Goal: Task Accomplishment & Management: Manage account settings

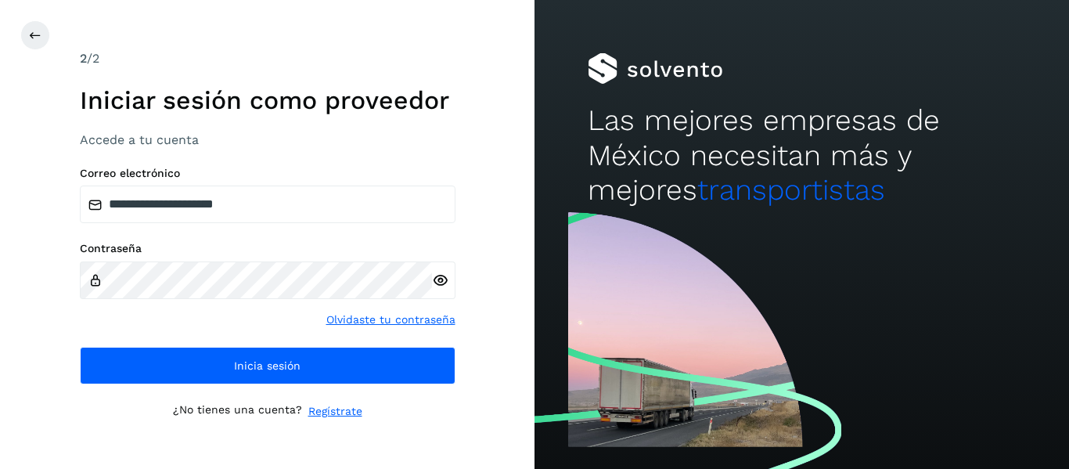
click at [134, 345] on div "**********" at bounding box center [268, 276] width 376 height 218
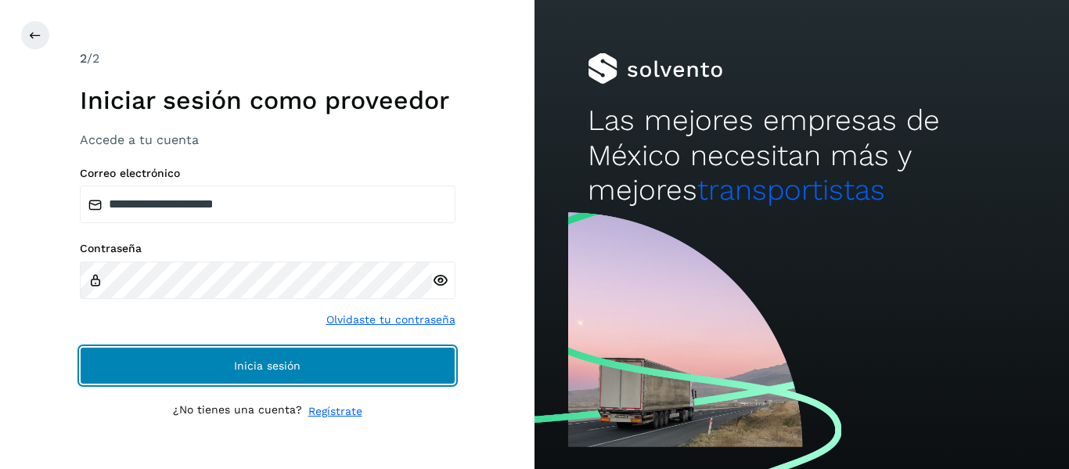
click at [139, 355] on button "Inicia sesión" at bounding box center [268, 366] width 376 height 38
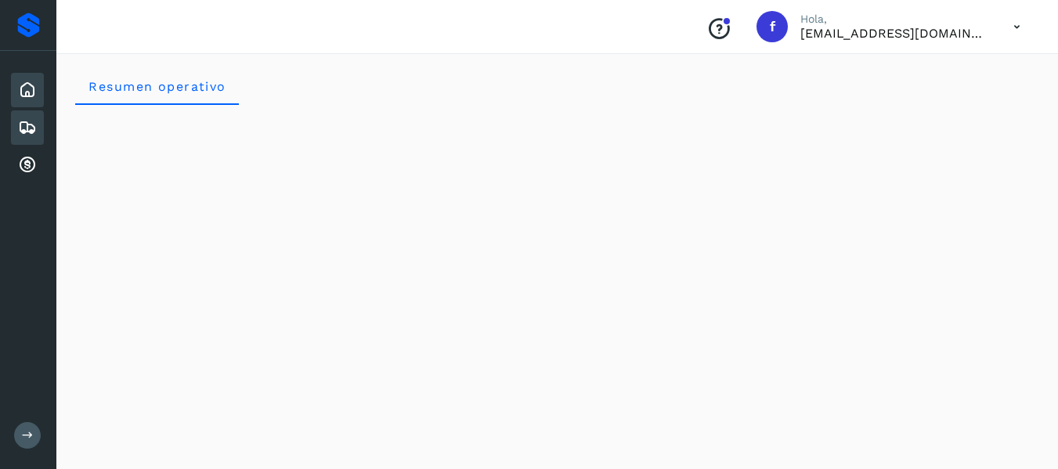
click at [31, 128] on icon at bounding box center [27, 127] width 19 height 19
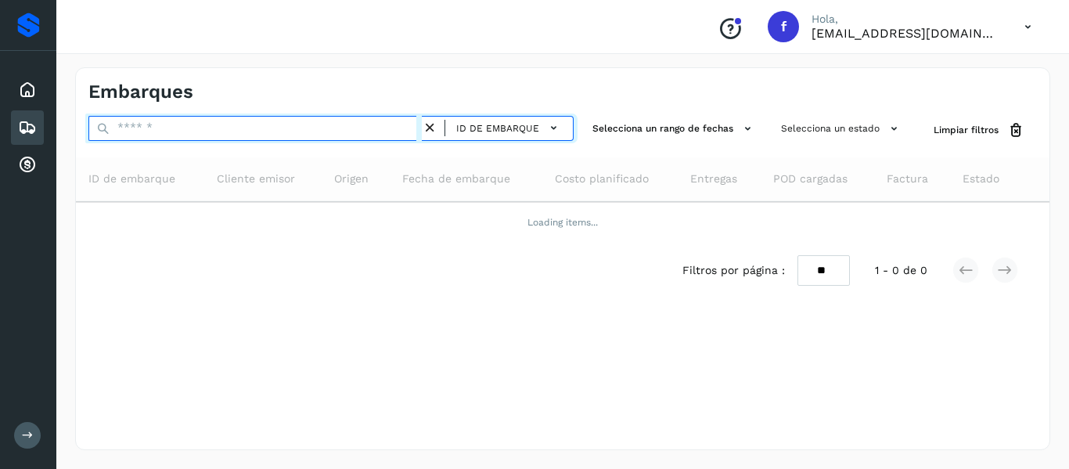
click at [177, 123] on input "text" at bounding box center [255, 128] width 334 height 25
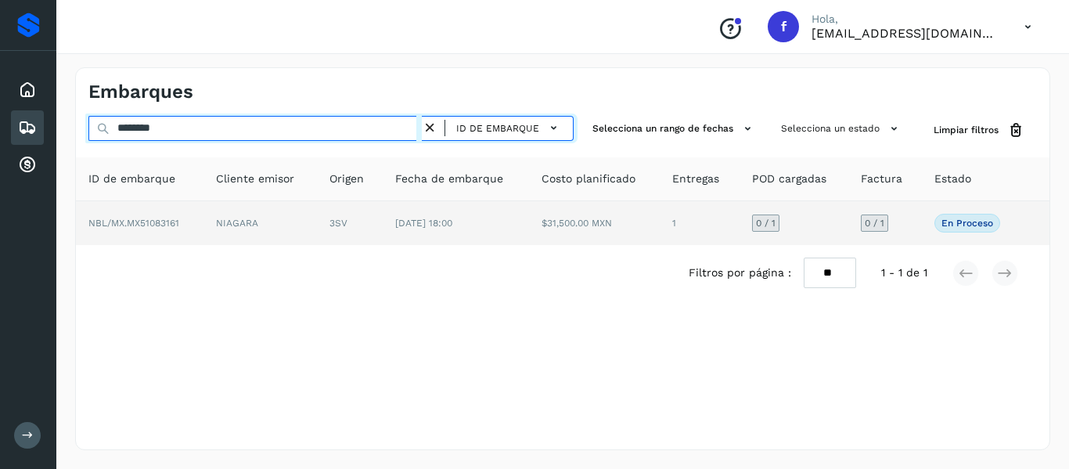
type input "********"
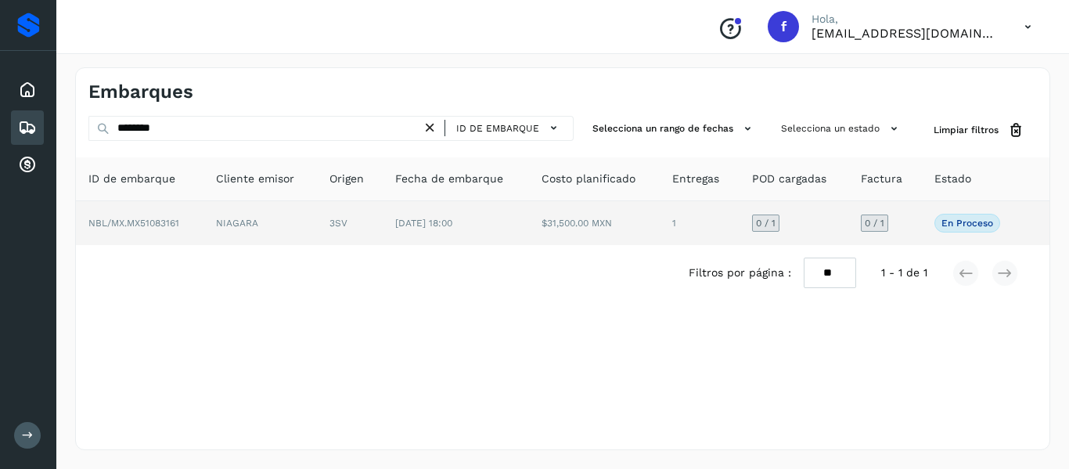
click at [360, 232] on td "3SV" at bounding box center [350, 223] width 66 height 44
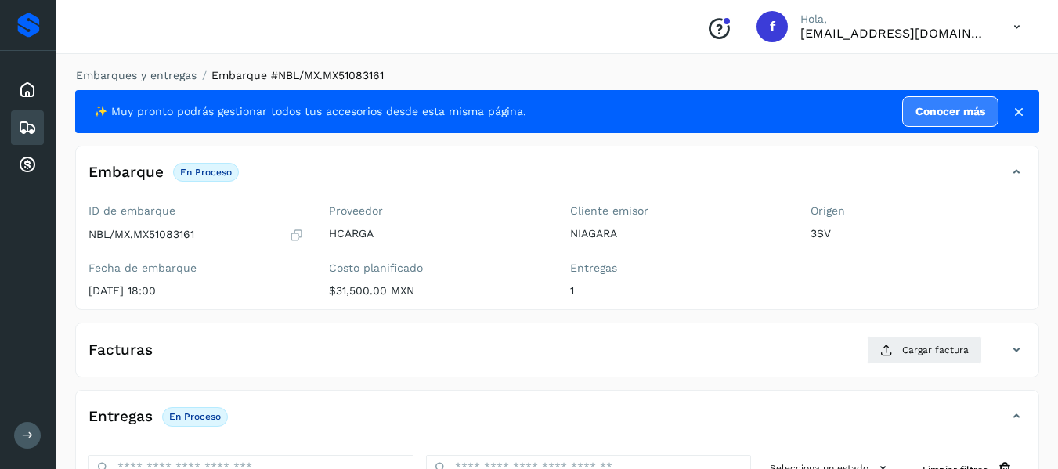
click at [1013, 110] on icon at bounding box center [1019, 112] width 16 height 16
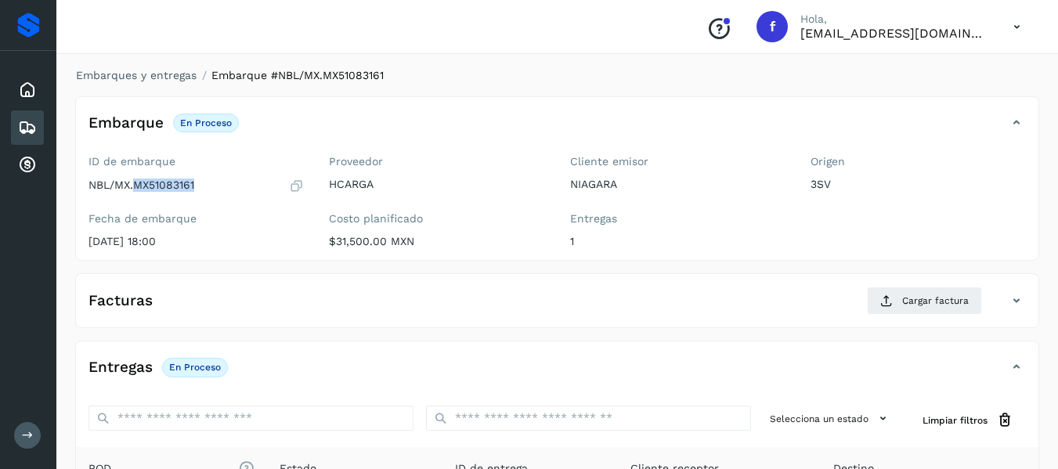
drag, startPoint x: 135, startPoint y: 185, endPoint x: 198, endPoint y: 184, distance: 63.4
click at [198, 184] on div "NBL/MX.MX51083161" at bounding box center [195, 186] width 215 height 16
copy p "MX51083161"
click at [506, 111] on div "Embarque En proceso Verifica el estado de la factura o entregas asociadas a est…" at bounding box center [541, 123] width 931 height 27
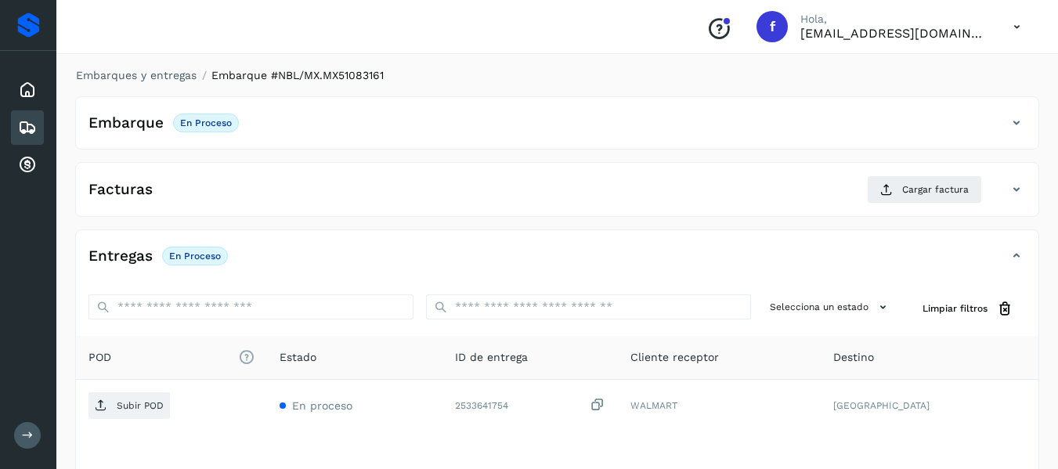
click at [506, 111] on div "Embarque En proceso Verifica el estado de la factura o entregas asociadas a est…" at bounding box center [541, 123] width 931 height 27
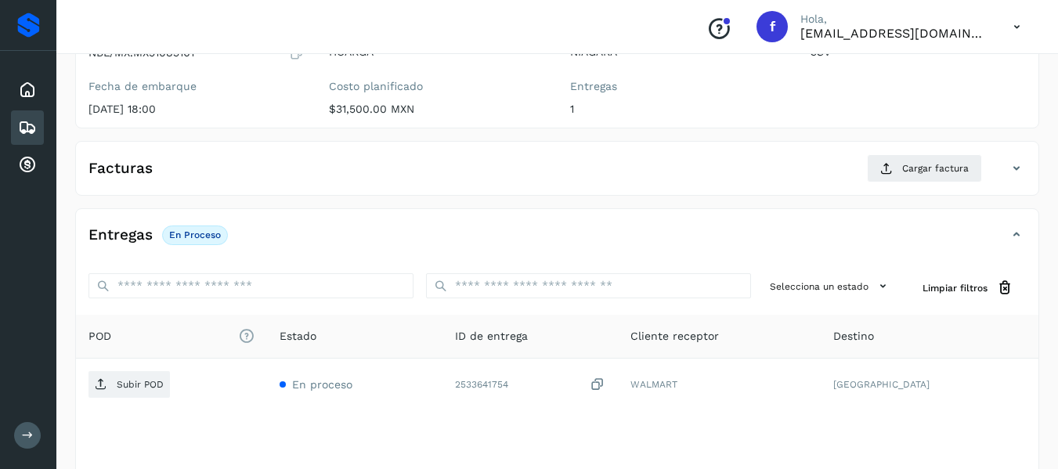
scroll to position [157, 0]
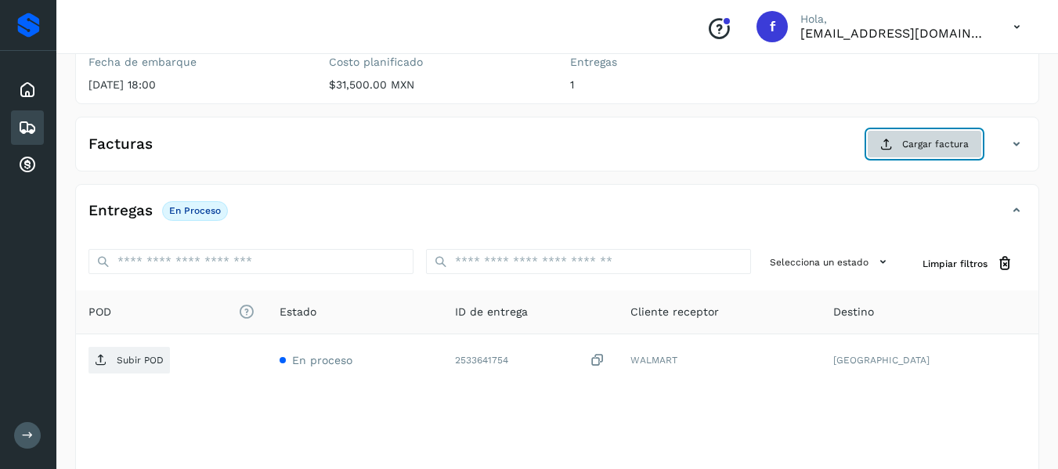
click at [882, 153] on button "Cargar factura" at bounding box center [924, 144] width 115 height 28
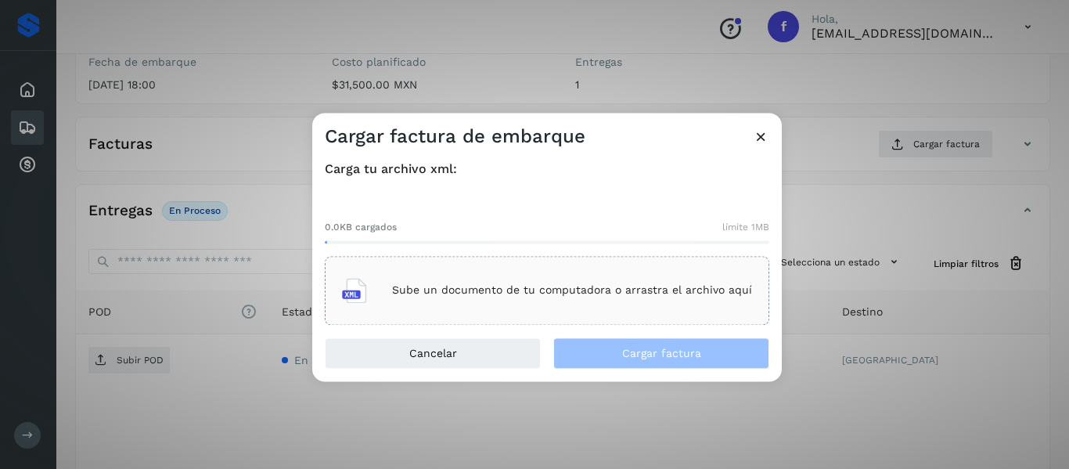
click at [447, 297] on p "Sube un documento de tu computadora o arrastra el archivo aquí" at bounding box center [572, 290] width 360 height 13
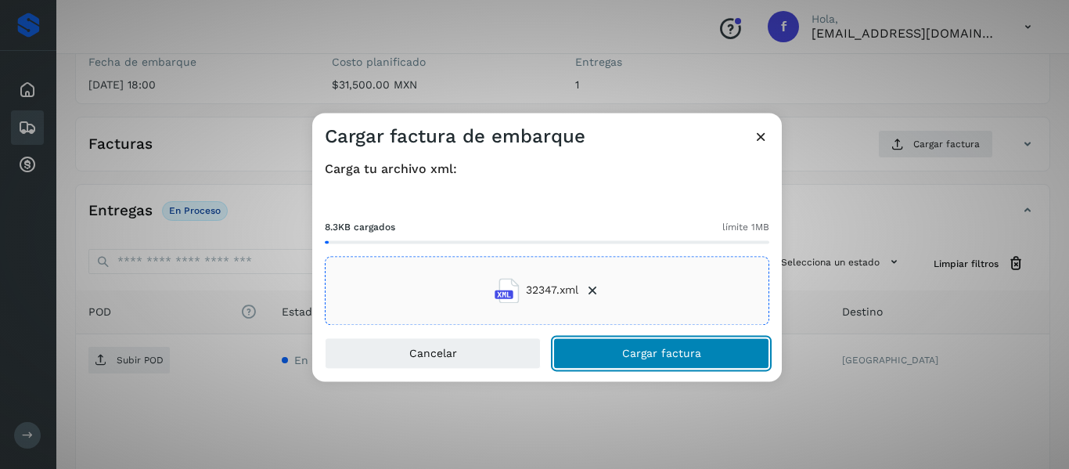
click at [604, 351] on button "Cargar factura" at bounding box center [662, 352] width 216 height 31
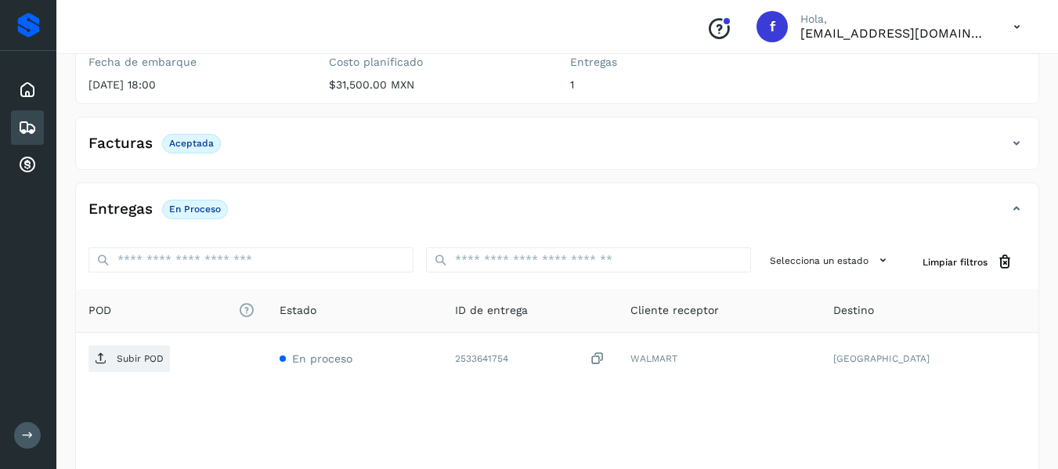
click at [431, 152] on div "Facturas Aceptada" at bounding box center [541, 143] width 931 height 27
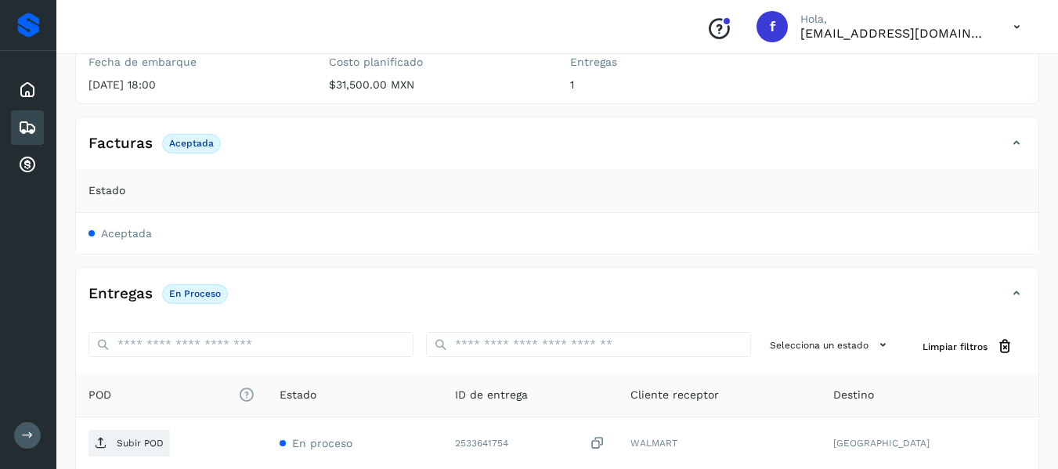
click at [431, 152] on div "Facturas Aceptada" at bounding box center [541, 143] width 931 height 27
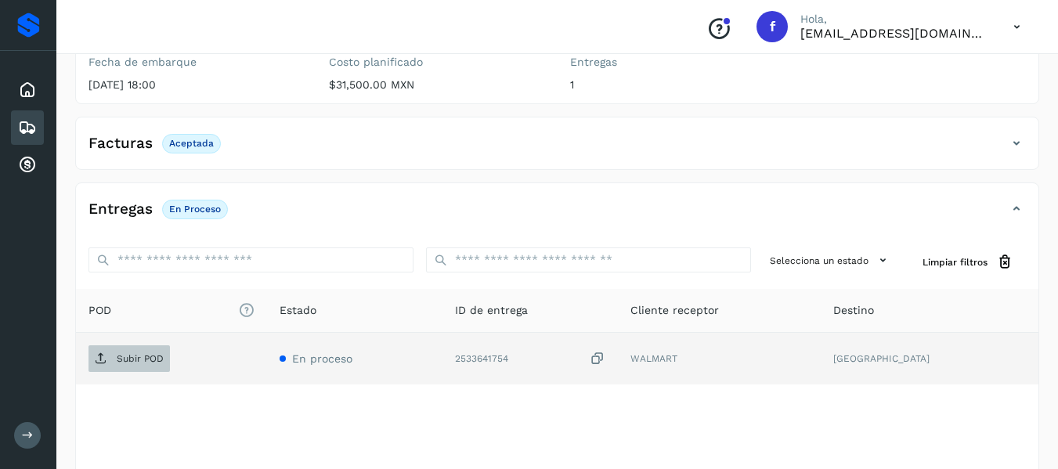
click at [122, 372] on button "Subir POD" at bounding box center [128, 358] width 81 height 27
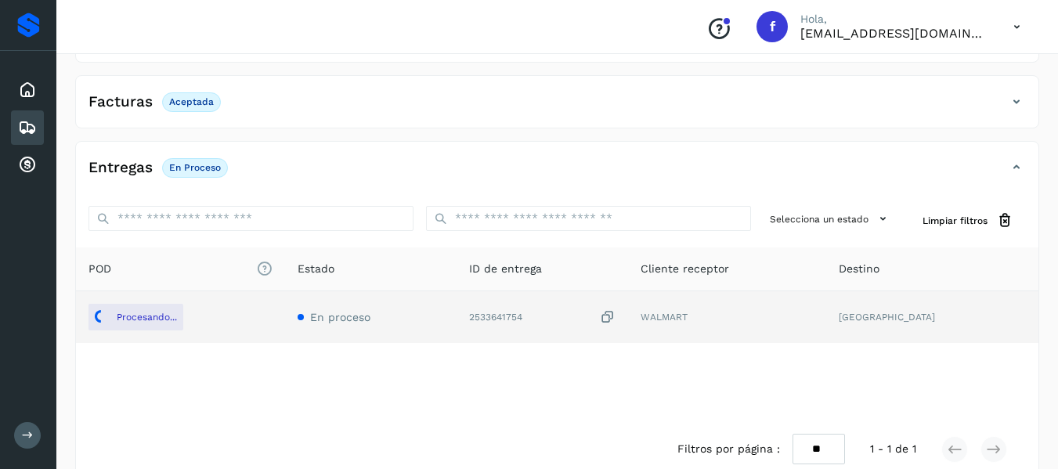
scroll to position [225, 0]
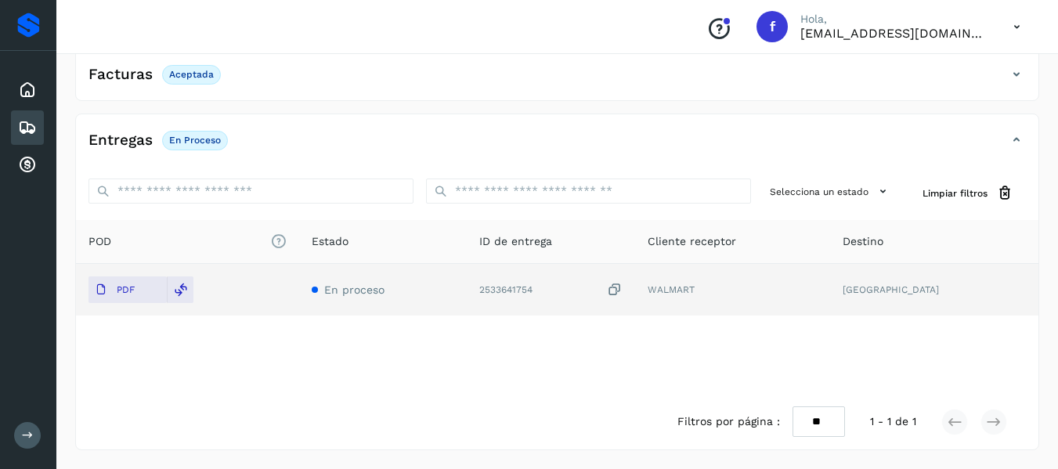
click at [684, 141] on div "Entregas En proceso" at bounding box center [541, 140] width 931 height 27
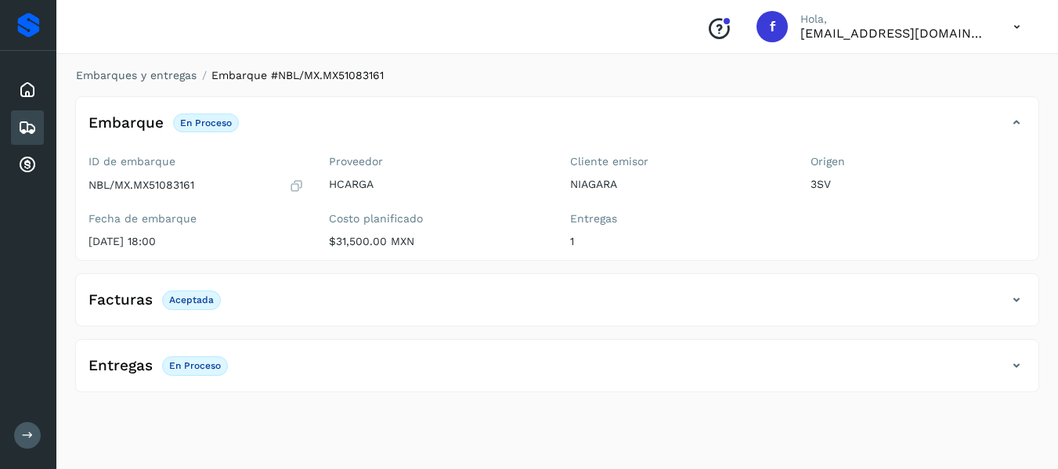
scroll to position [0, 0]
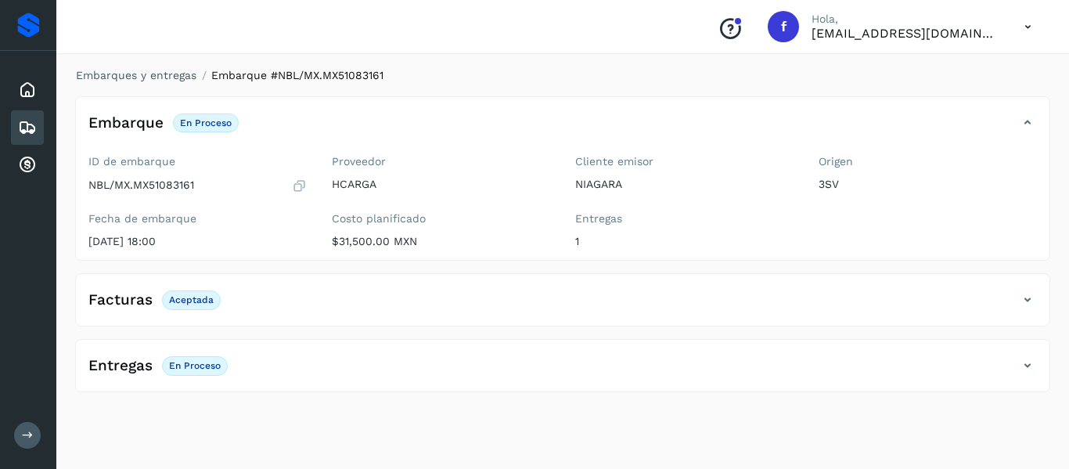
click at [431, 308] on div "Facturas Aceptada" at bounding box center [547, 300] width 943 height 27
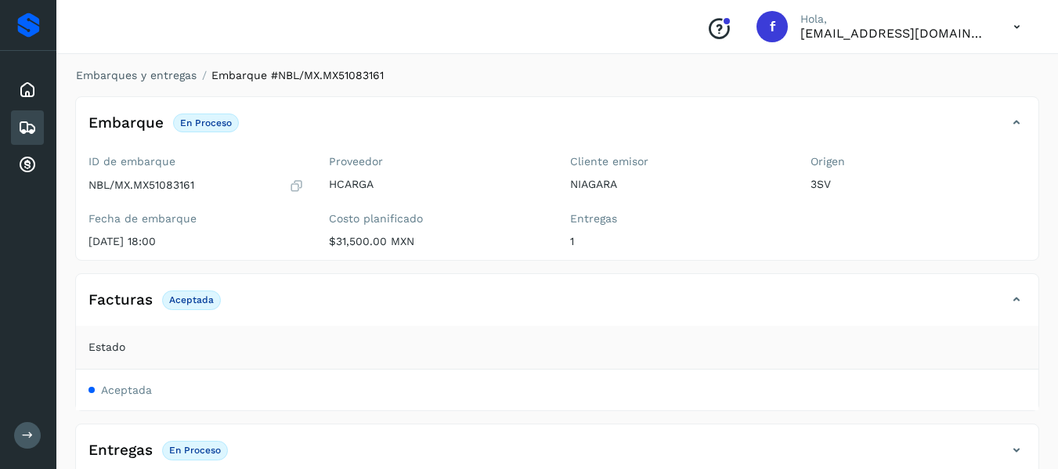
click at [968, 334] on th "Estado" at bounding box center [557, 348] width 962 height 44
click at [1019, 298] on icon at bounding box center [1016, 299] width 19 height 19
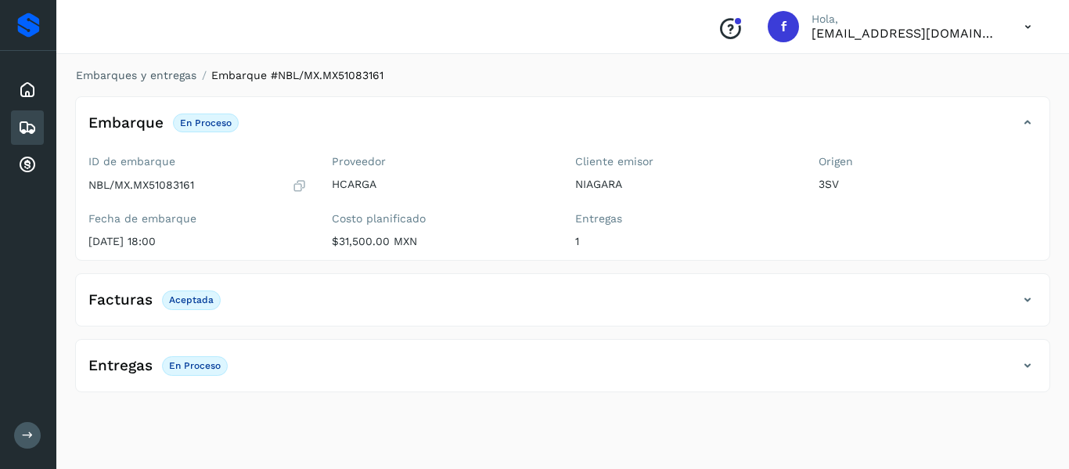
click at [142, 185] on p "NBL/MX.MX51083161" at bounding box center [141, 185] width 106 height 13
drag, startPoint x: 136, startPoint y: 182, endPoint x: 200, endPoint y: 185, distance: 64.3
click at [200, 185] on div "NBL/MX.MX51083161" at bounding box center [197, 186] width 218 height 16
copy p "MX51083161"
click at [32, 122] on icon at bounding box center [27, 127] width 19 height 19
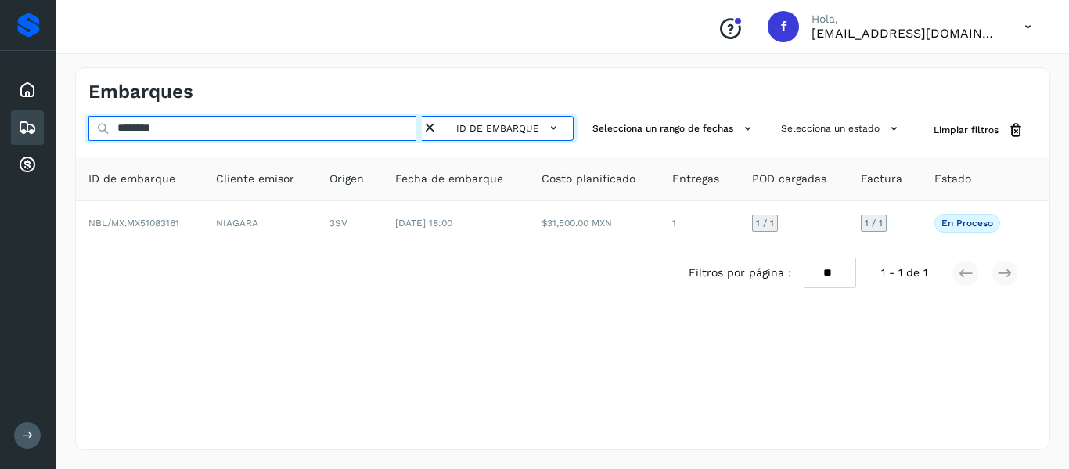
click at [288, 124] on input "********" at bounding box center [255, 128] width 334 height 25
paste input "**"
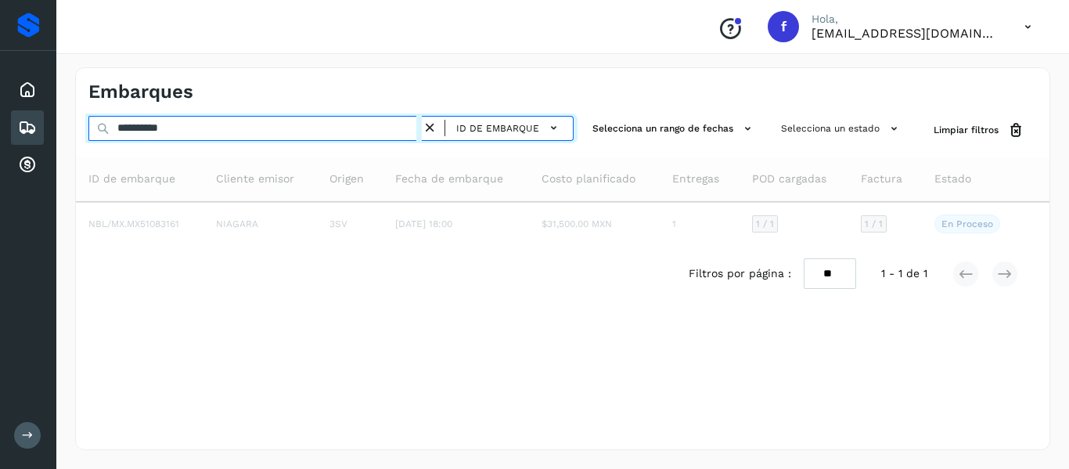
click at [339, 132] on input "**********" at bounding box center [255, 128] width 334 height 25
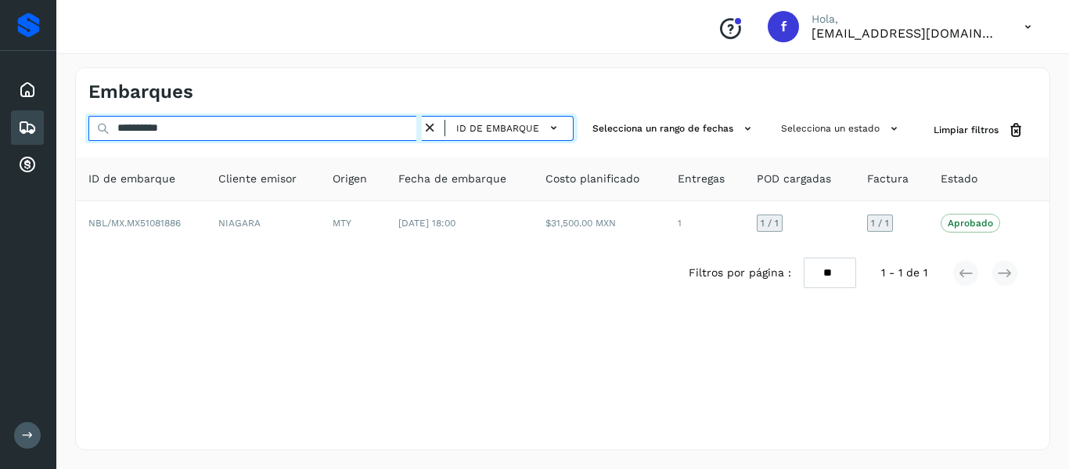
click at [267, 131] on input "**********" at bounding box center [255, 128] width 334 height 25
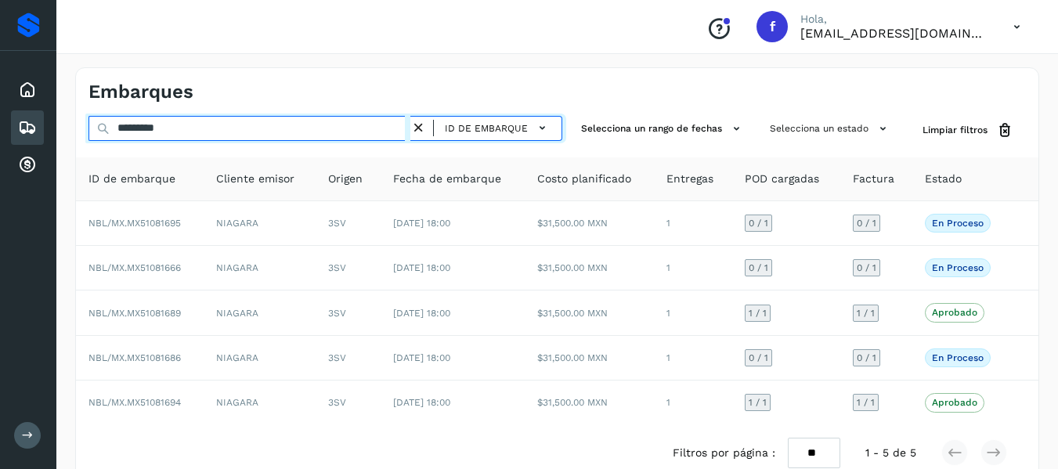
type input "**********"
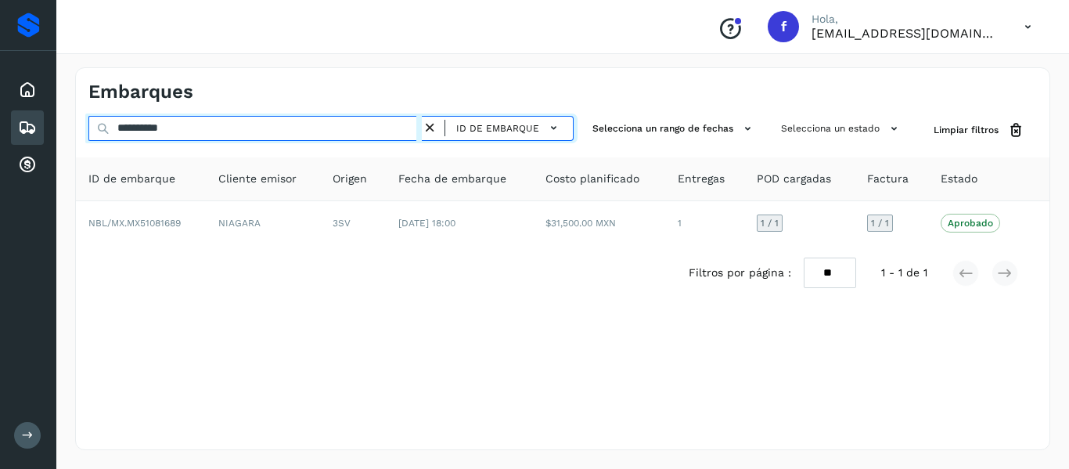
drag, startPoint x: 365, startPoint y: 133, endPoint x: 86, endPoint y: 132, distance: 278.7
click at [86, 132] on div "**********" at bounding box center [563, 130] width 974 height 29
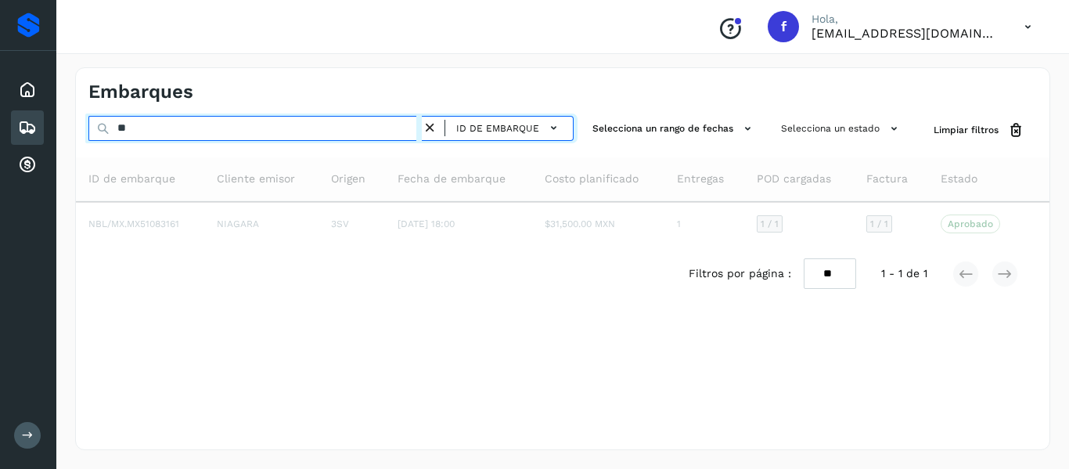
type input "*"
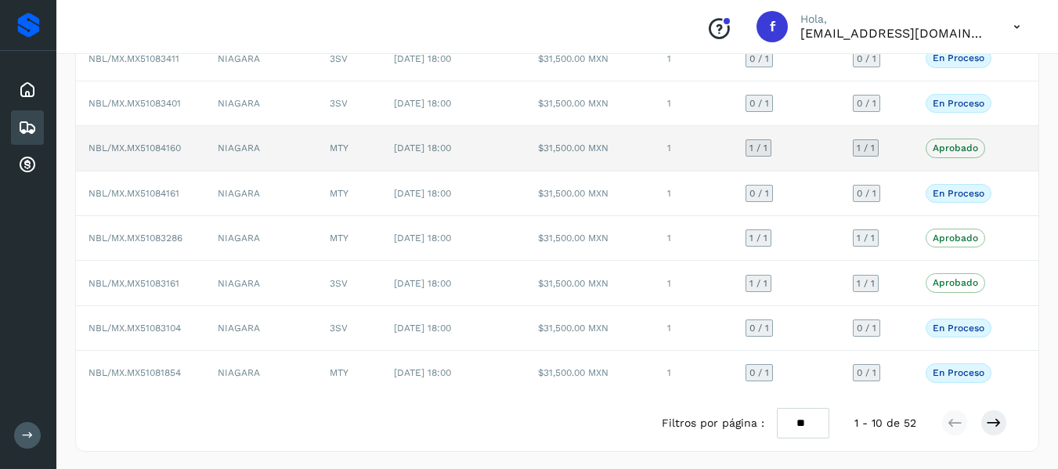
scroll to position [256, 0]
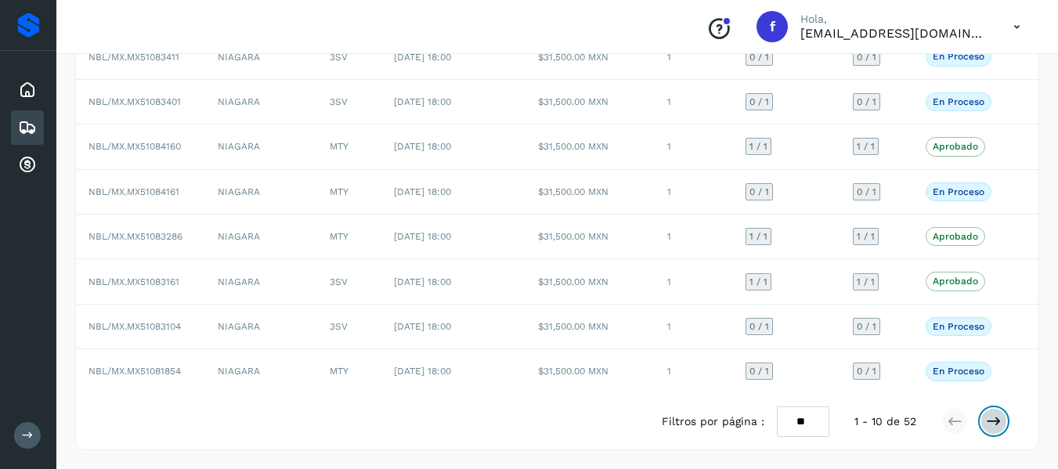
click at [981, 421] on button at bounding box center [993, 421] width 27 height 27
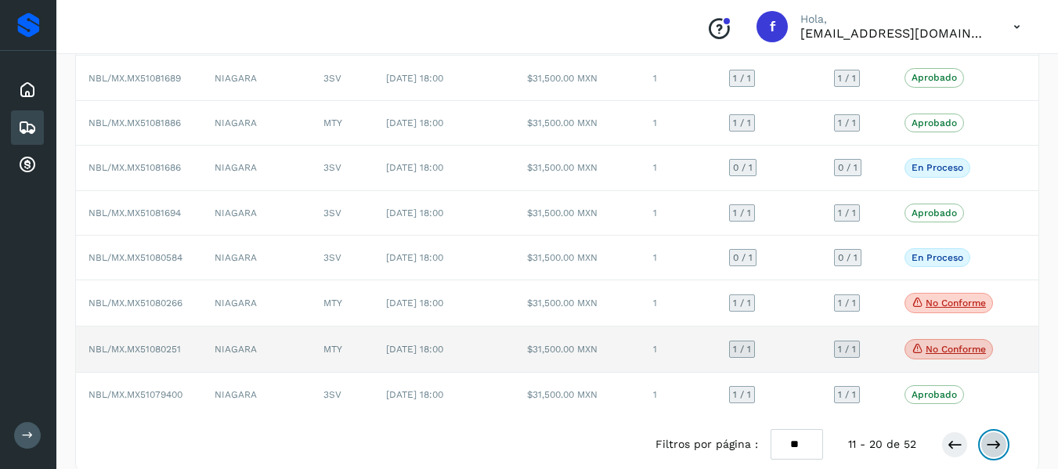
scroll to position [258, 0]
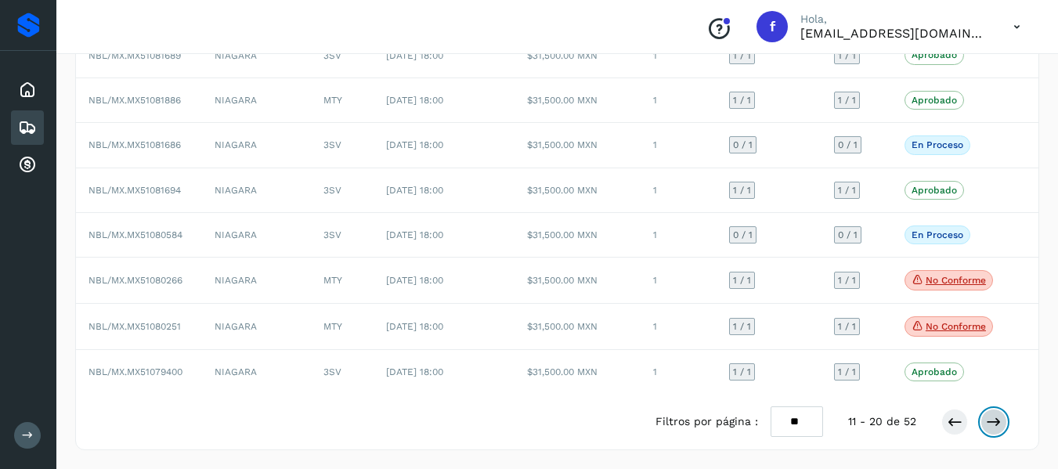
click at [990, 418] on icon at bounding box center [994, 422] width 16 height 16
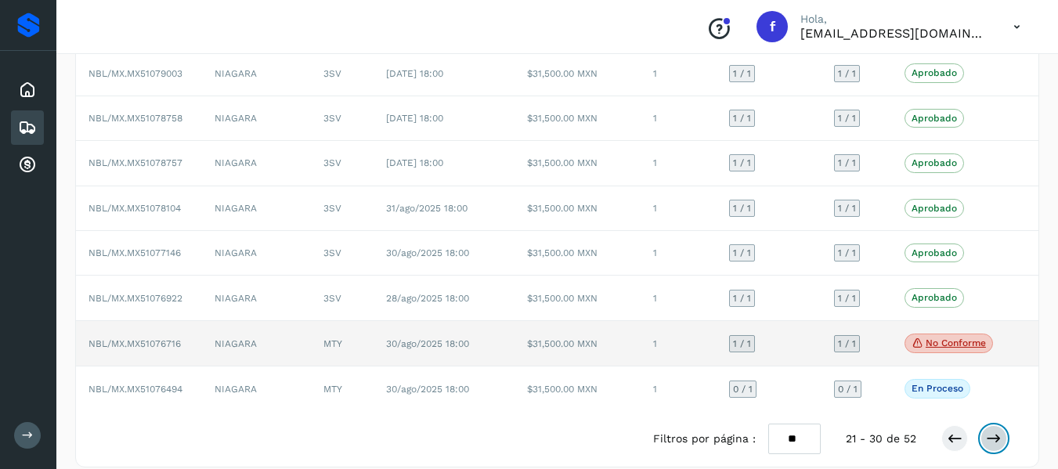
scroll to position [257, 0]
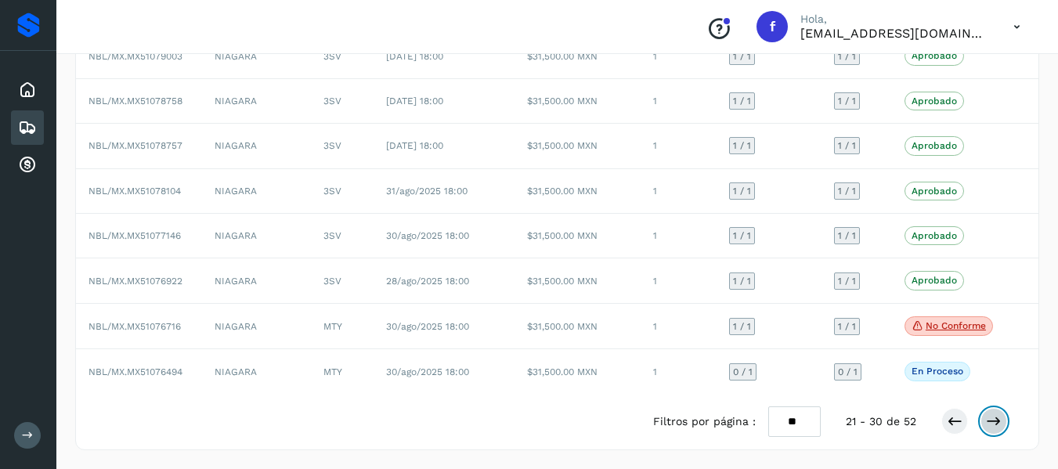
click at [994, 417] on icon at bounding box center [994, 421] width 16 height 16
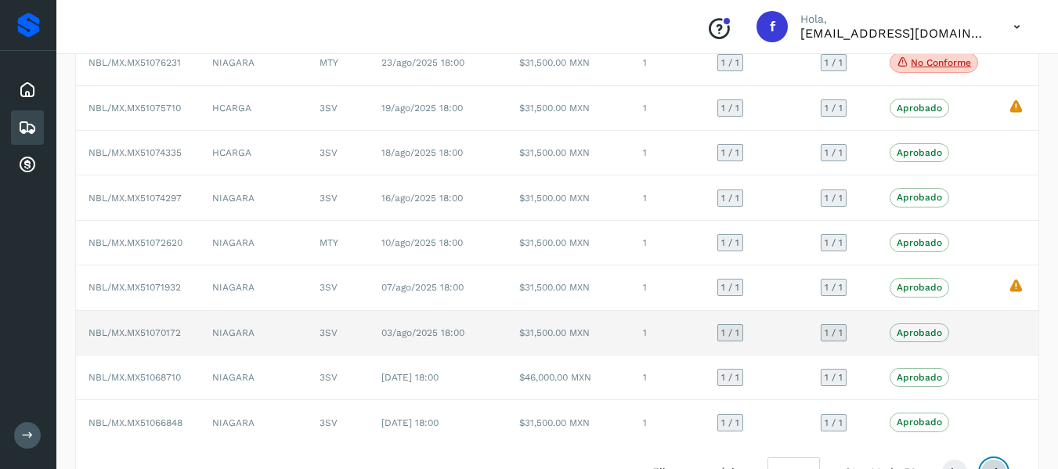
scroll to position [179, 0]
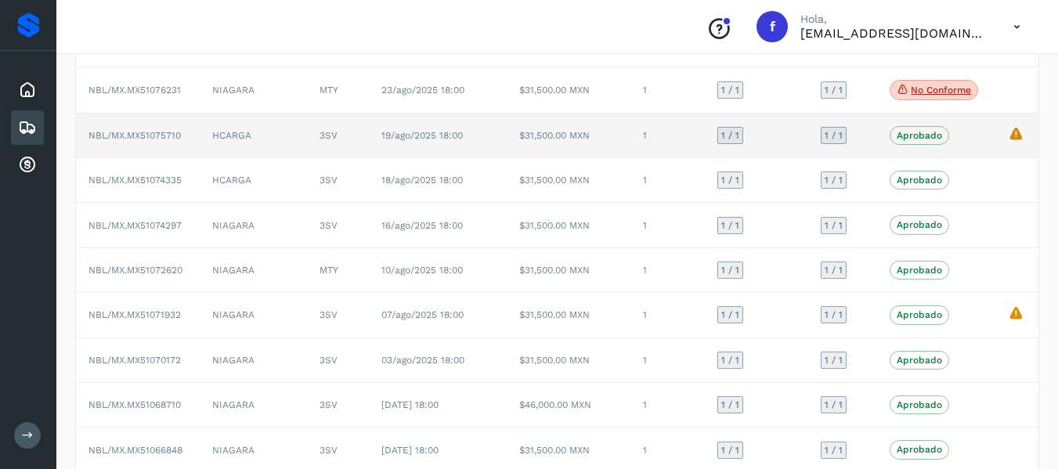
click at [1029, 129] on td "La validación de Solvento para este embarque ha sido anulada debido al cambio d…" at bounding box center [1016, 136] width 43 height 45
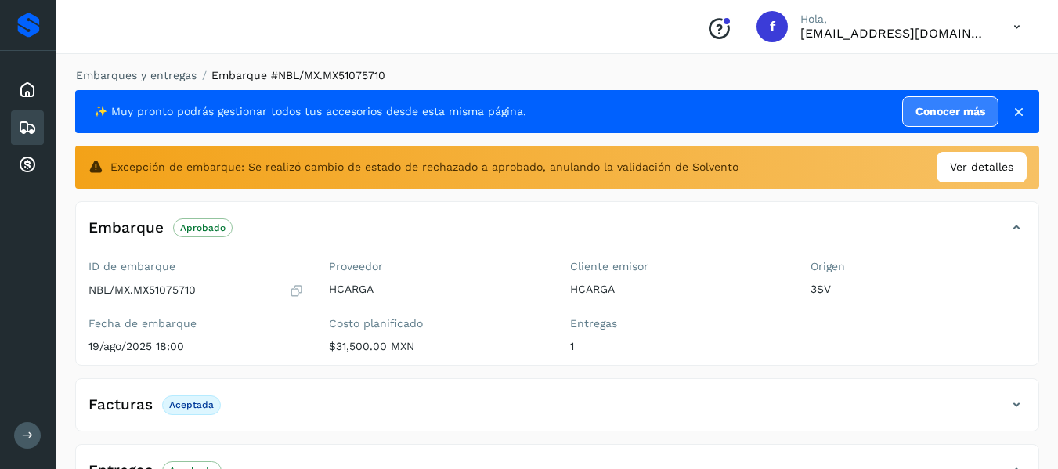
click at [1019, 107] on icon at bounding box center [1019, 112] width 16 height 16
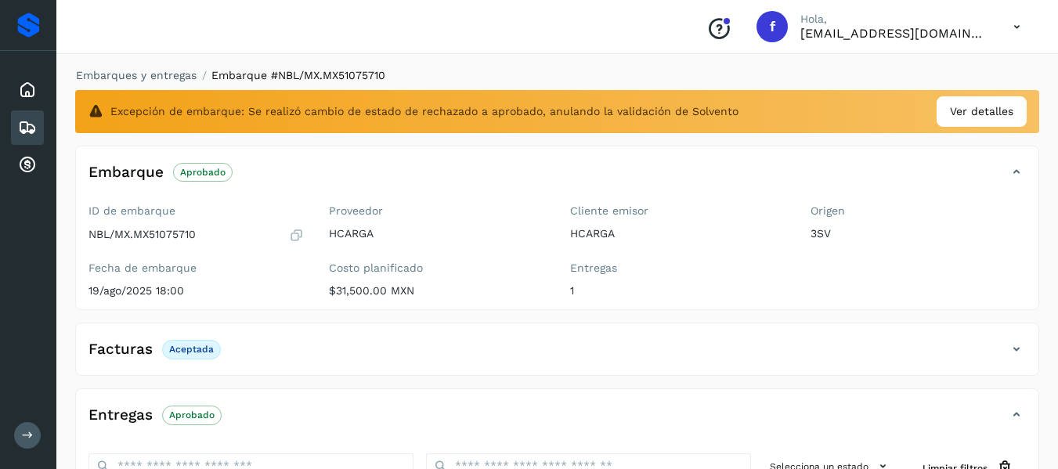
click at [24, 130] on icon at bounding box center [27, 127] width 19 height 19
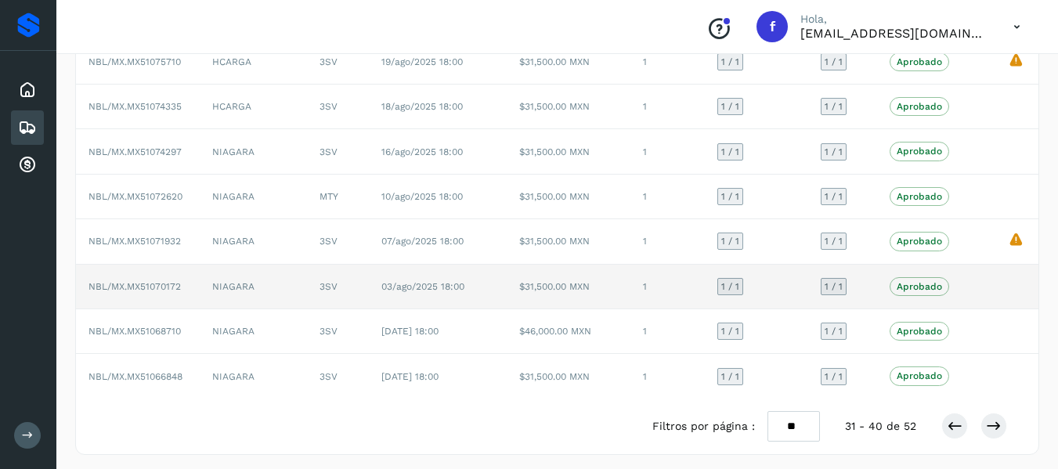
scroll to position [257, 0]
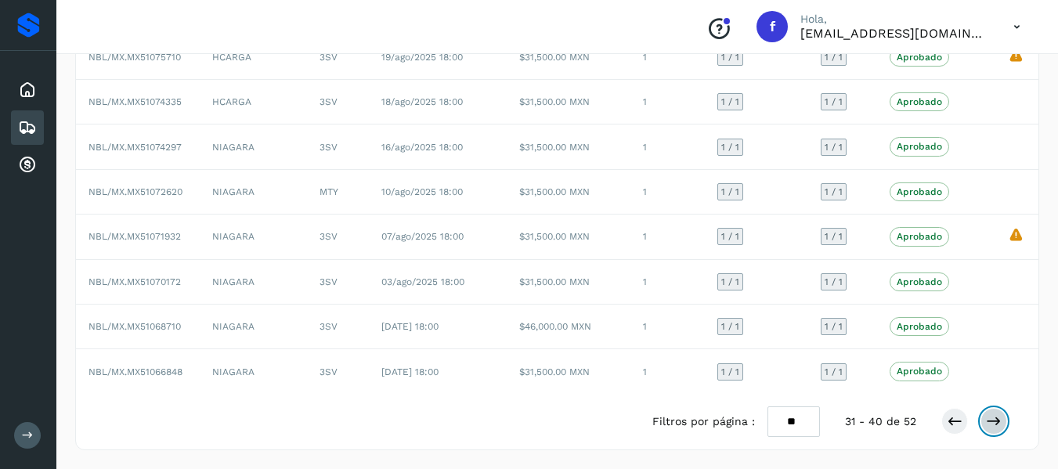
click at [999, 417] on icon at bounding box center [994, 421] width 16 height 16
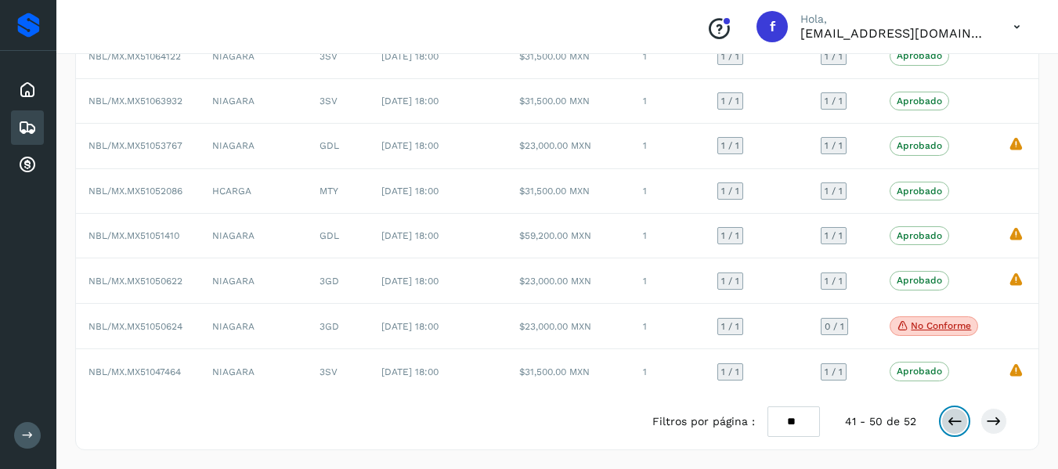
click at [947, 421] on icon at bounding box center [955, 421] width 16 height 16
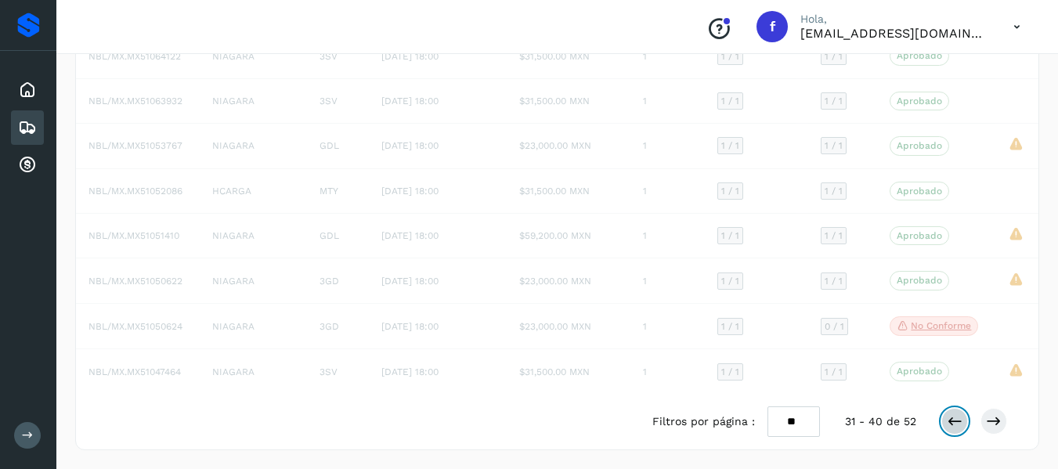
click at [947, 421] on icon at bounding box center [955, 421] width 16 height 16
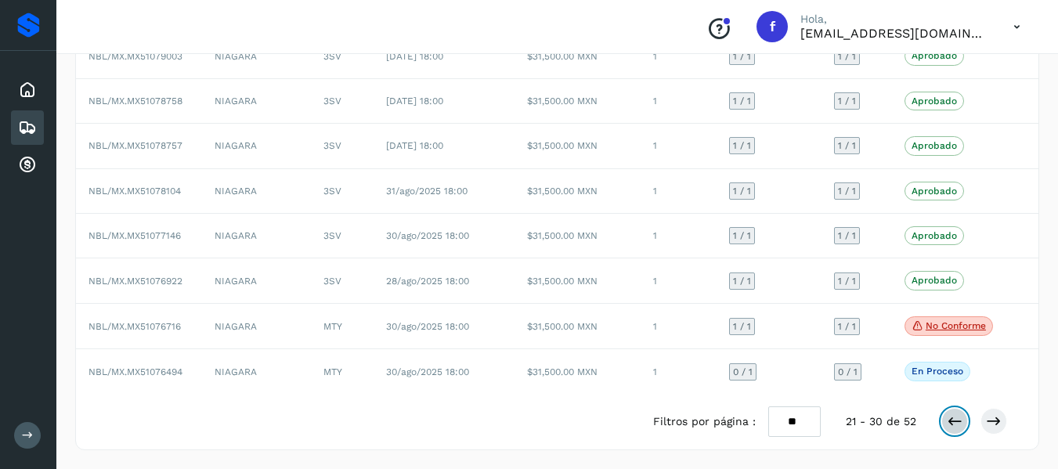
click at [947, 421] on icon at bounding box center [955, 421] width 16 height 16
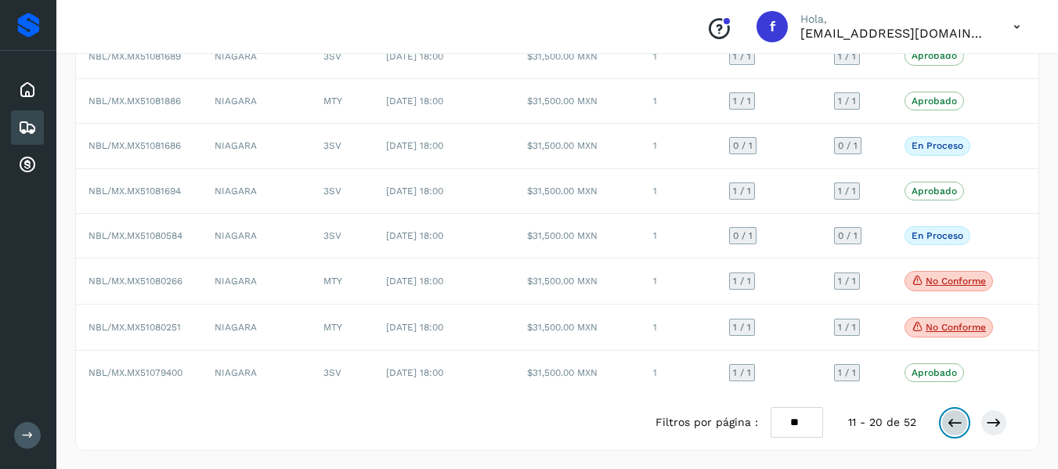
click at [947, 421] on icon at bounding box center [955, 423] width 16 height 16
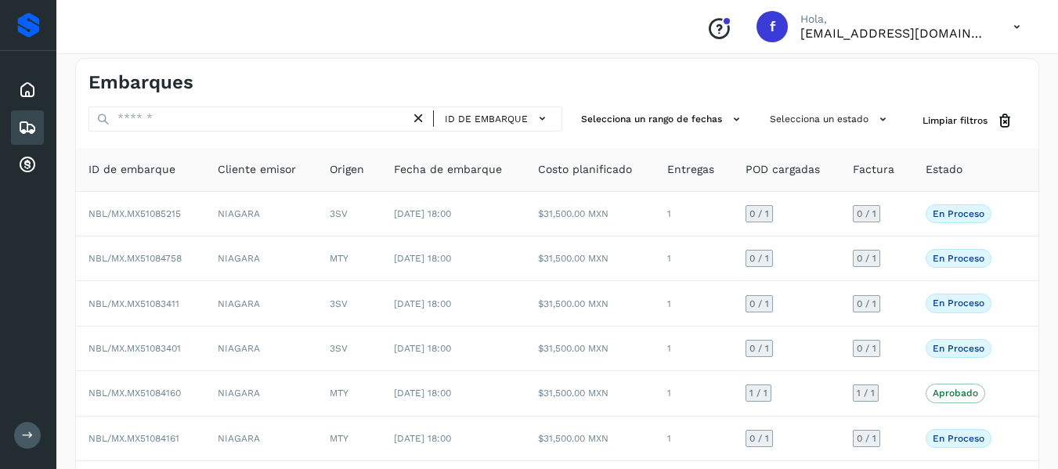
scroll to position [0, 0]
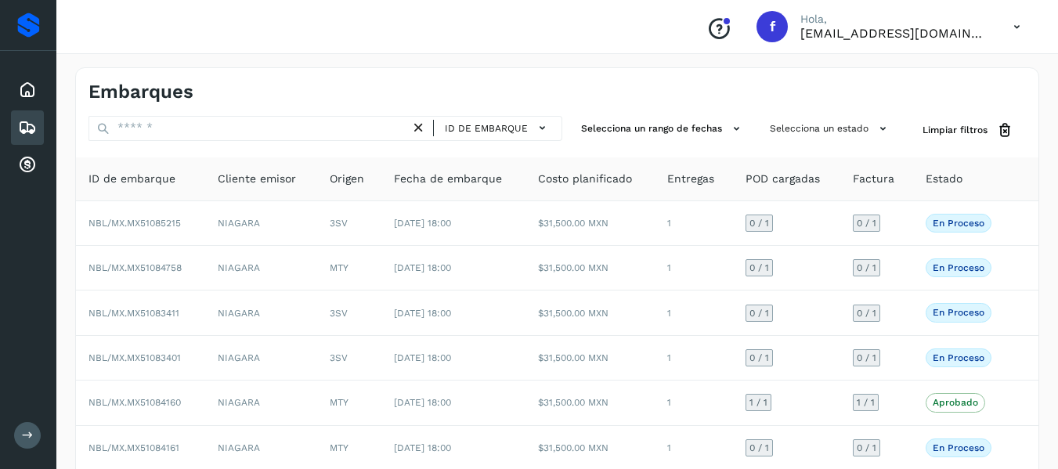
click at [932, 182] on span "Estado" at bounding box center [943, 179] width 37 height 16
click at [846, 135] on button "Selecciona un estado" at bounding box center [830, 129] width 134 height 26
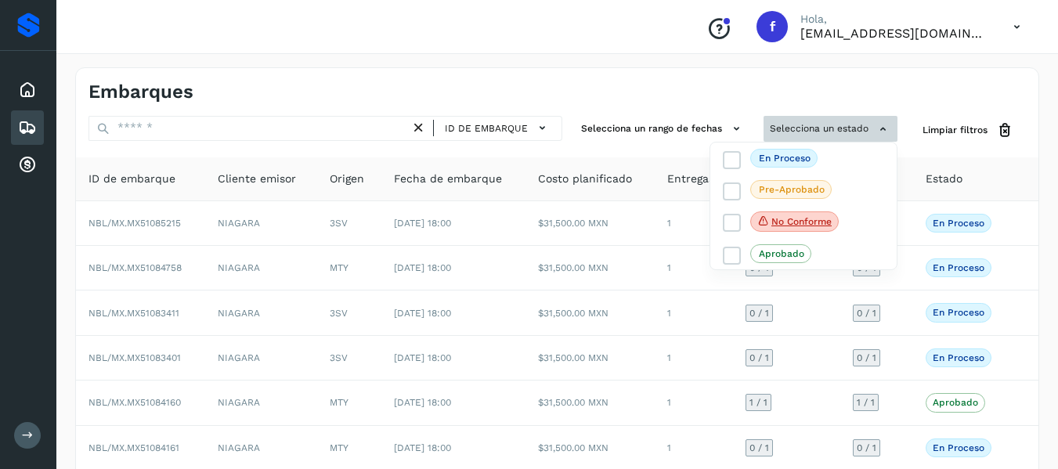
click at [846, 135] on div at bounding box center [529, 234] width 1058 height 469
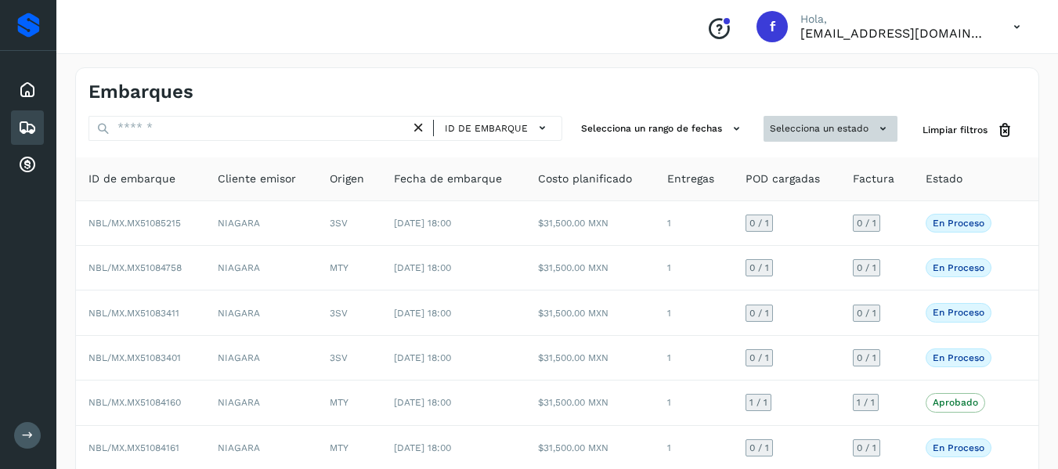
click at [846, 135] on button "Selecciona un estado" at bounding box center [830, 129] width 134 height 26
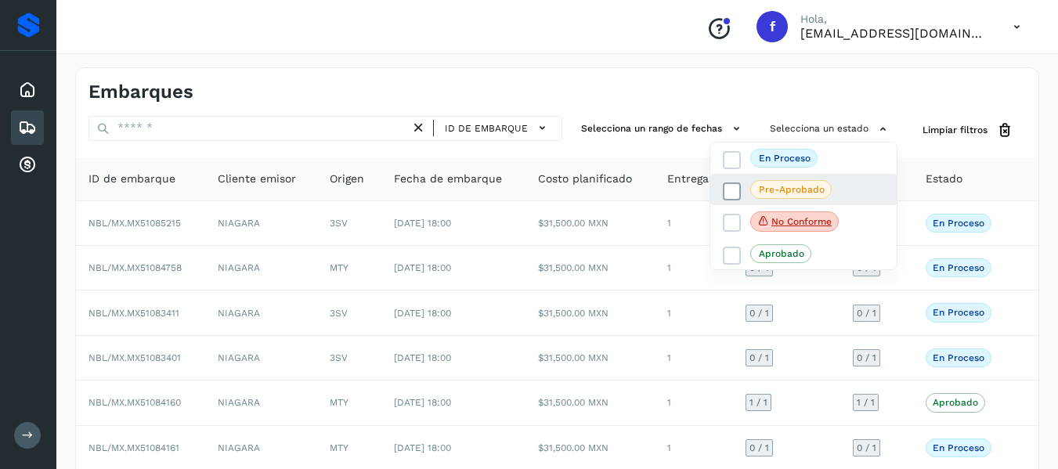
click at [813, 185] on p "Pre-Aprobado" at bounding box center [792, 189] width 66 height 11
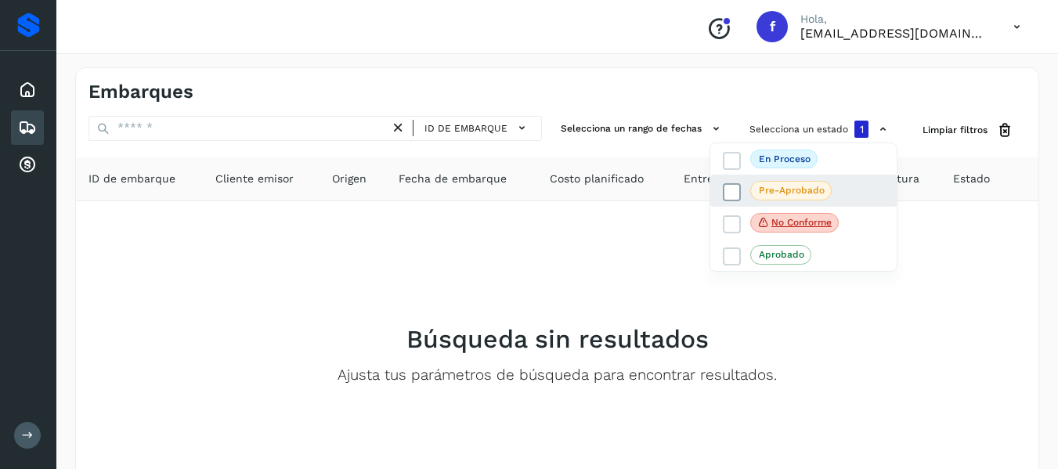
click at [813, 185] on p "Pre-Aprobado" at bounding box center [792, 190] width 66 height 11
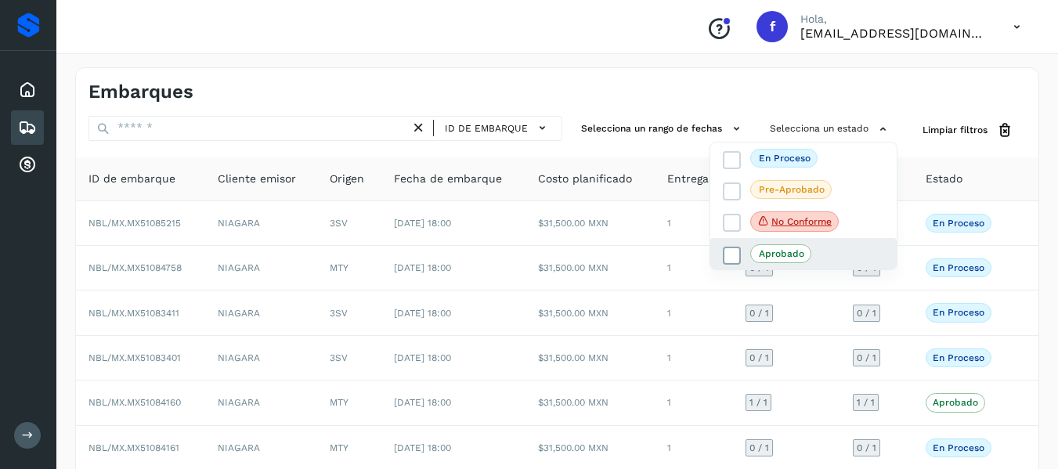
click at [795, 258] on p "Aprobado" at bounding box center [781, 253] width 45 height 11
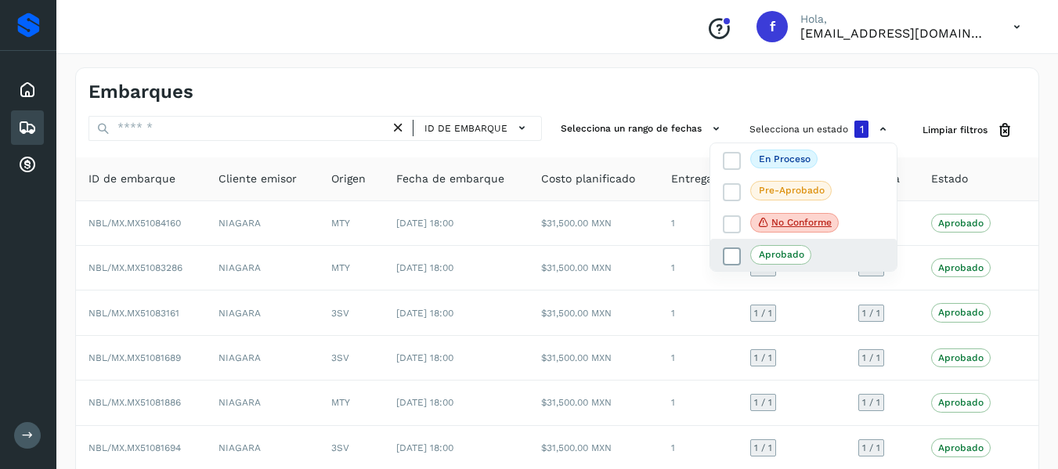
click at [764, 258] on p "Aprobado" at bounding box center [781, 254] width 45 height 11
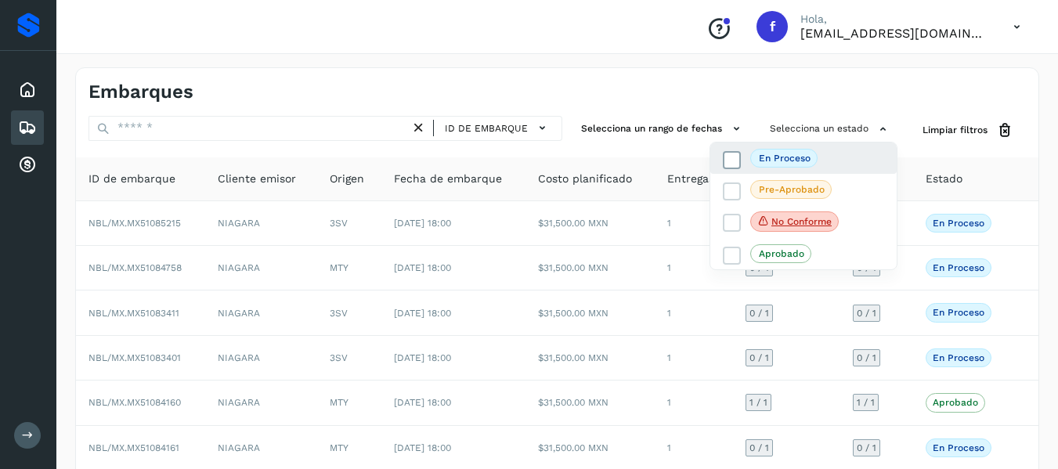
click at [765, 165] on span "En proceso" at bounding box center [783, 158] width 67 height 19
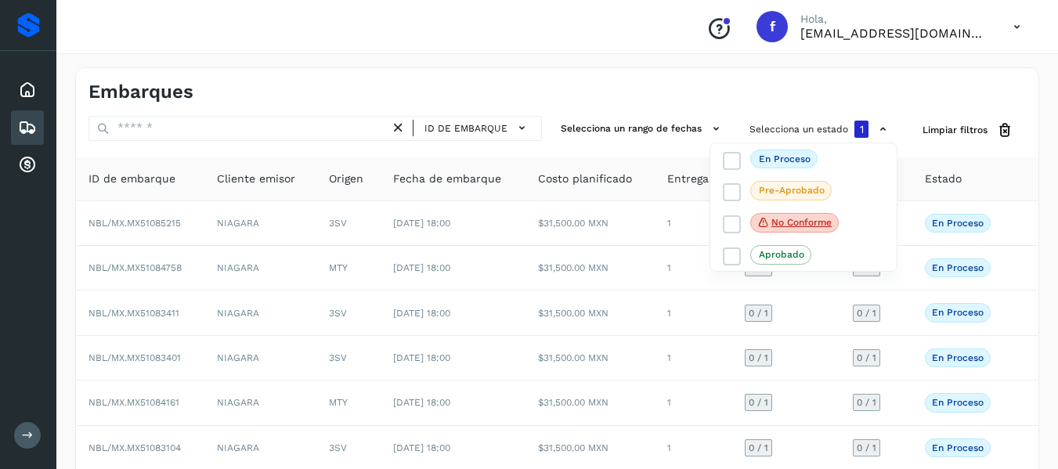
click at [899, 96] on div at bounding box center [529, 234] width 1058 height 469
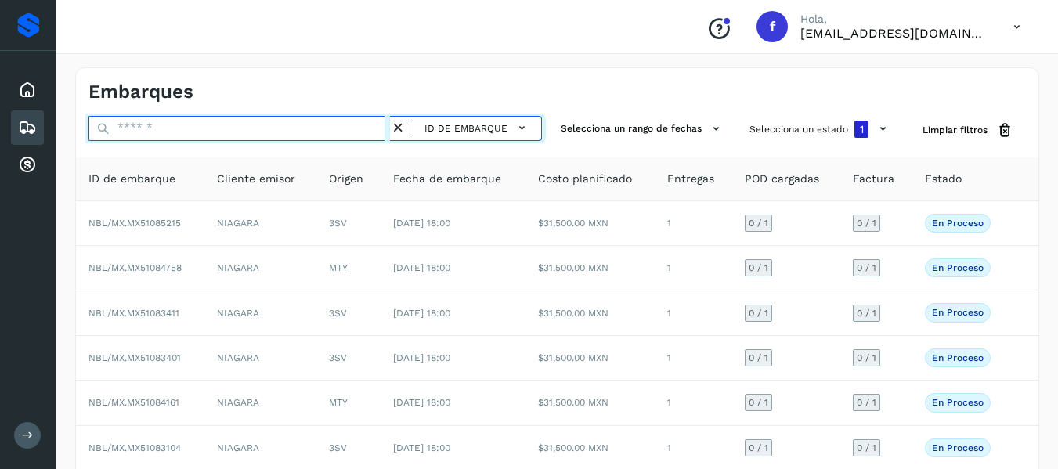
click at [205, 126] on input "text" at bounding box center [238, 128] width 301 height 25
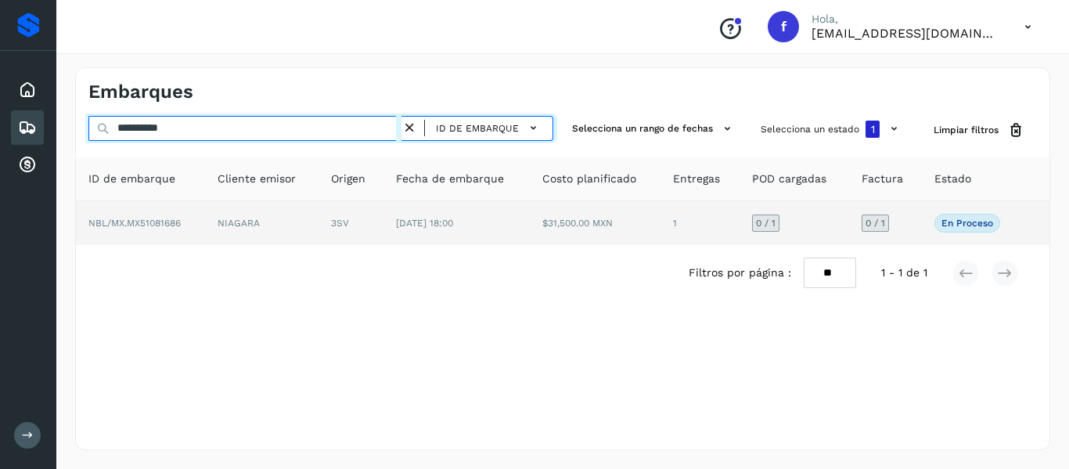
type input "**********"
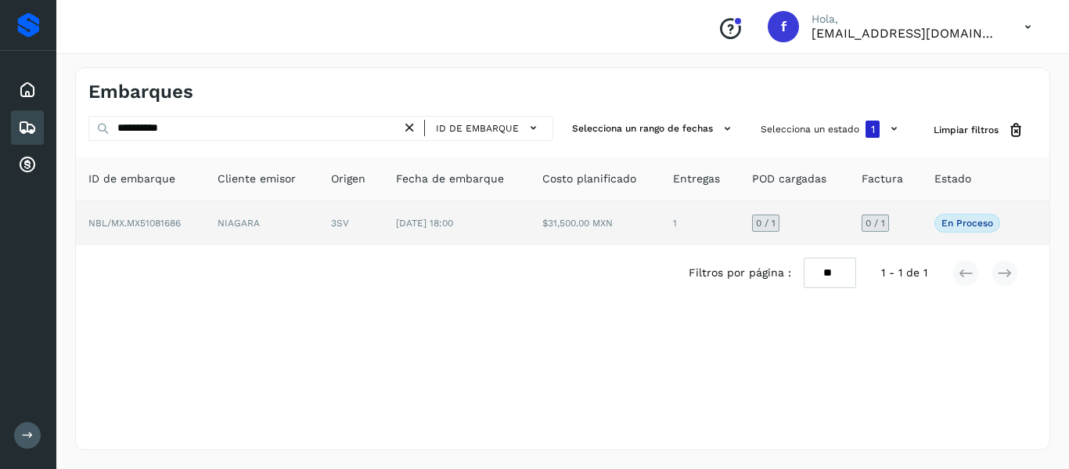
click at [279, 224] on td "NIAGARA" at bounding box center [262, 223] width 114 height 44
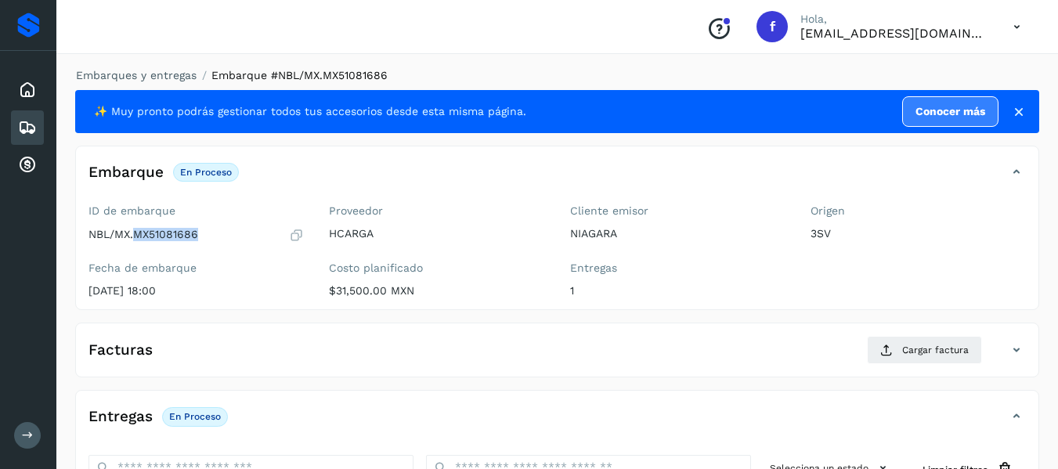
drag, startPoint x: 135, startPoint y: 236, endPoint x: 197, endPoint y: 234, distance: 61.9
click at [197, 234] on p "NBL/MX.MX51081686" at bounding box center [143, 234] width 110 height 13
copy p "MX51081686"
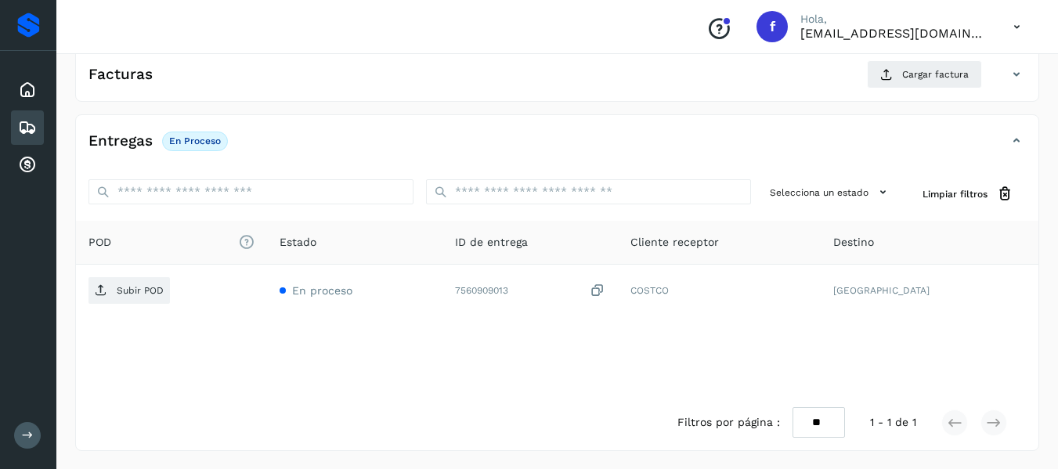
scroll to position [198, 0]
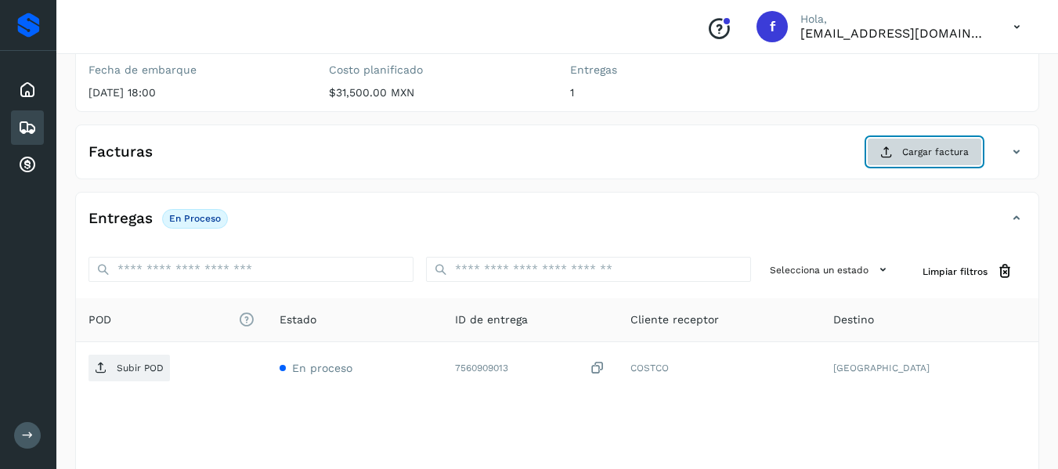
click at [935, 158] on span "Cargar factura" at bounding box center [935, 152] width 67 height 14
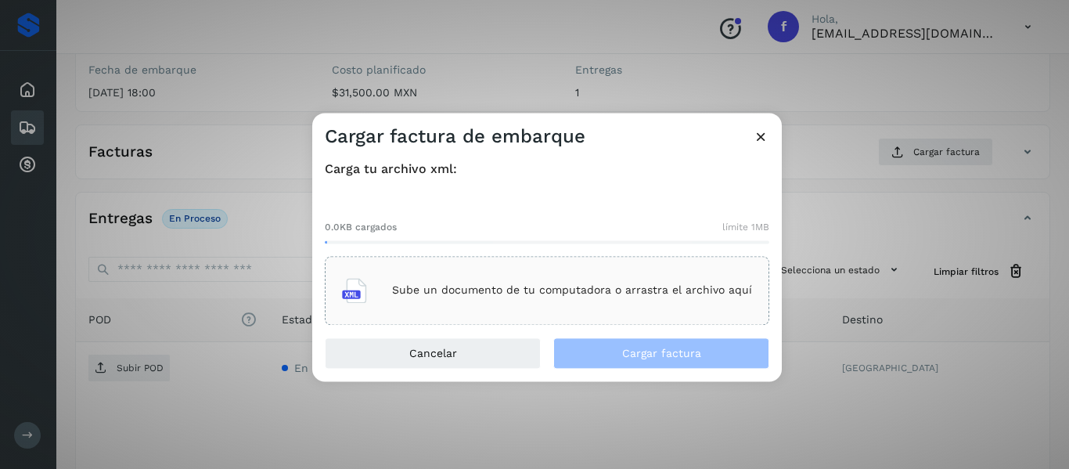
click at [467, 288] on p "Sube un documento de tu computadora o arrastra el archivo aquí" at bounding box center [572, 290] width 360 height 13
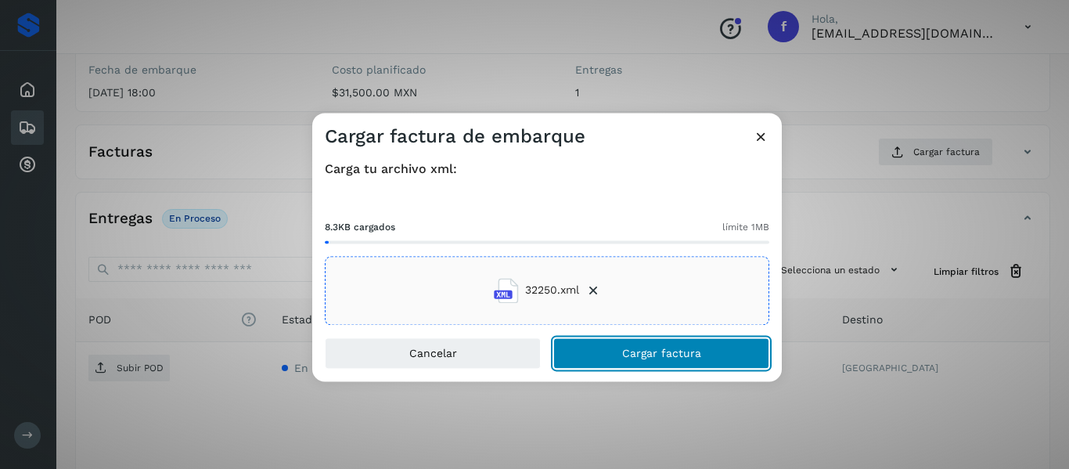
click at [600, 360] on button "Cargar factura" at bounding box center [662, 352] width 216 height 31
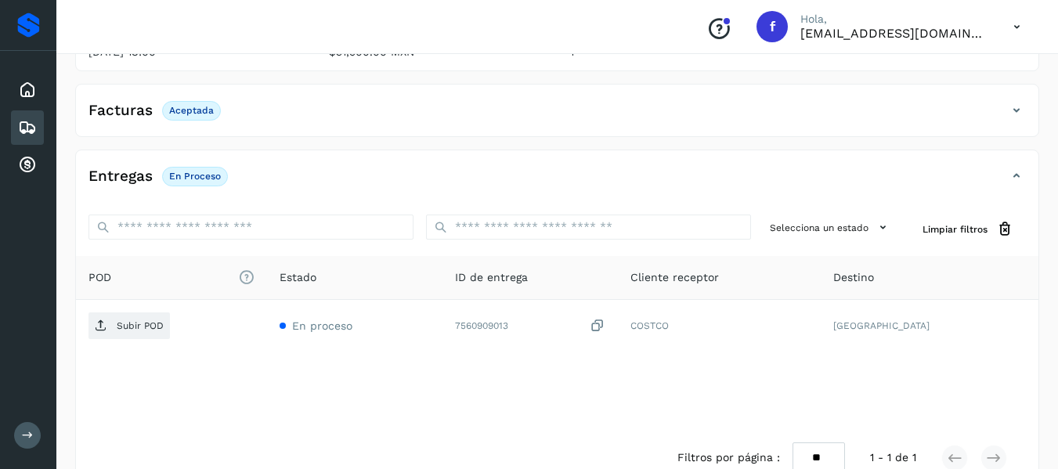
scroll to position [275, 0]
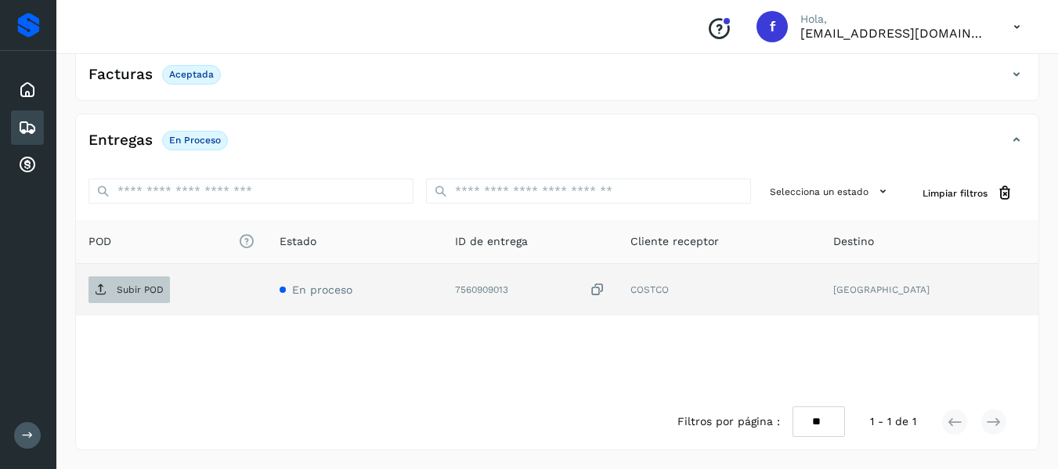
click at [154, 290] on p "Subir POD" at bounding box center [140, 289] width 47 height 11
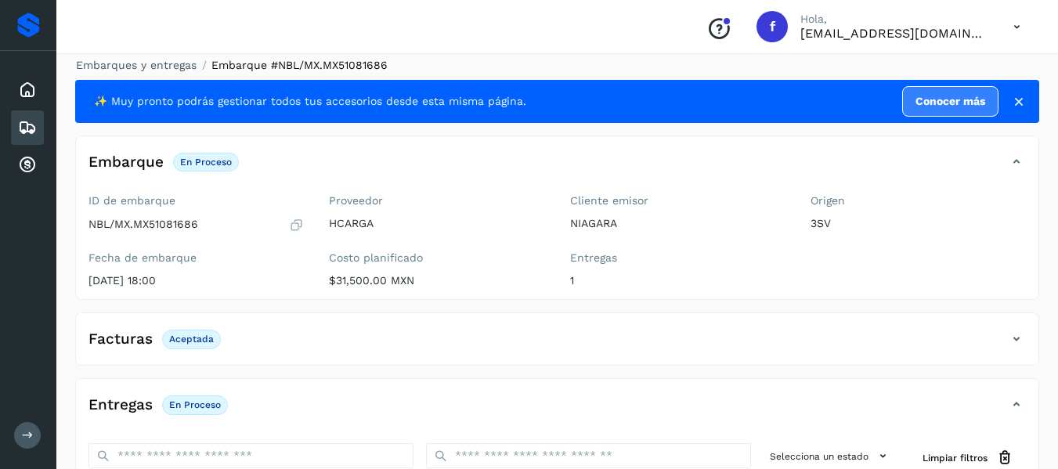
scroll to position [0, 0]
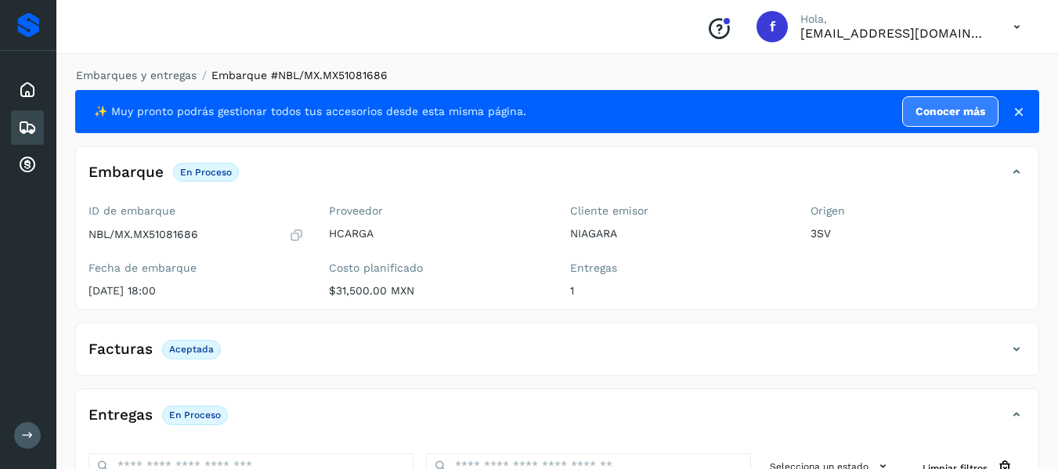
click at [31, 127] on icon at bounding box center [27, 127] width 19 height 19
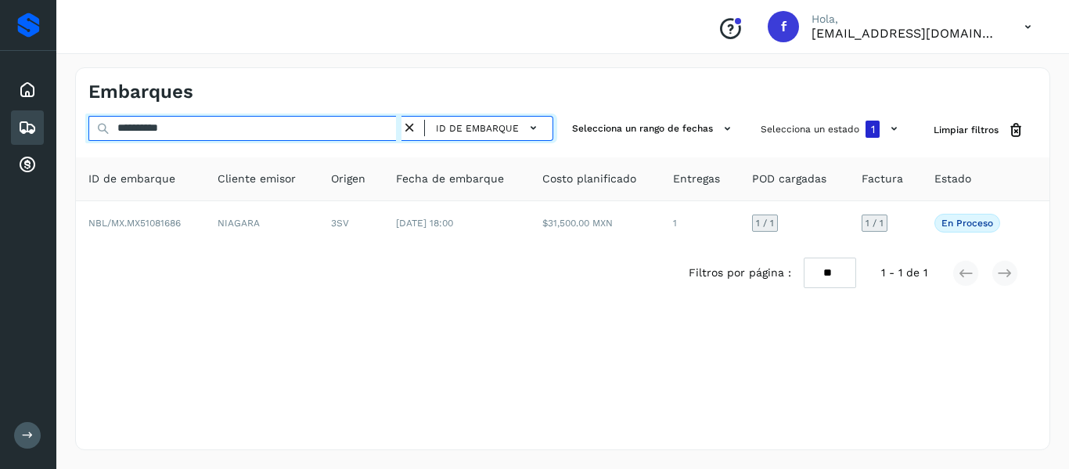
click at [280, 123] on input "**********" at bounding box center [244, 128] width 313 height 25
type input "**********"
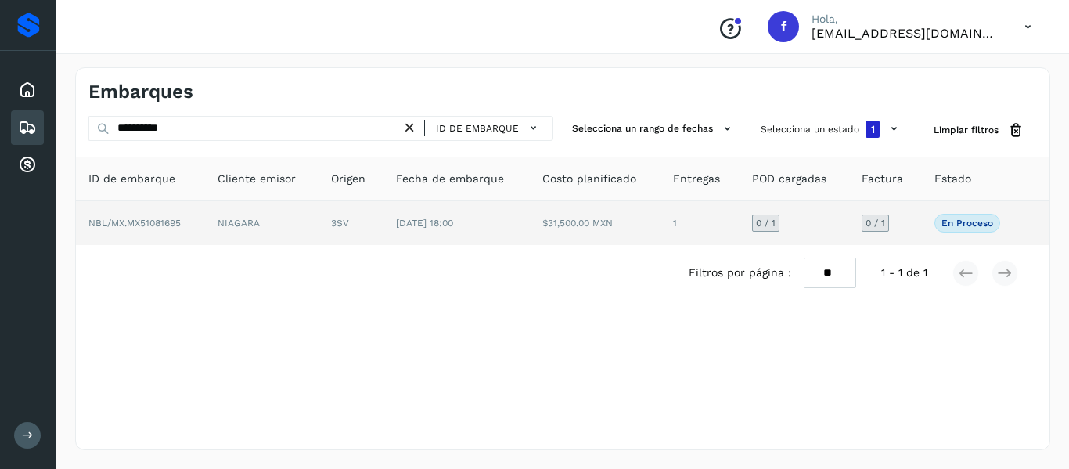
click at [262, 227] on td "NIAGARA" at bounding box center [262, 223] width 114 height 44
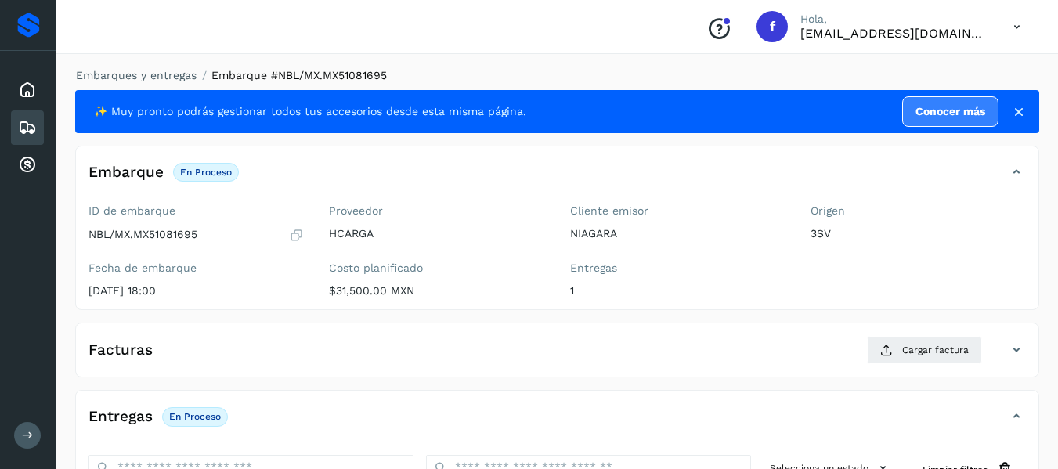
click at [1025, 109] on icon at bounding box center [1019, 112] width 16 height 16
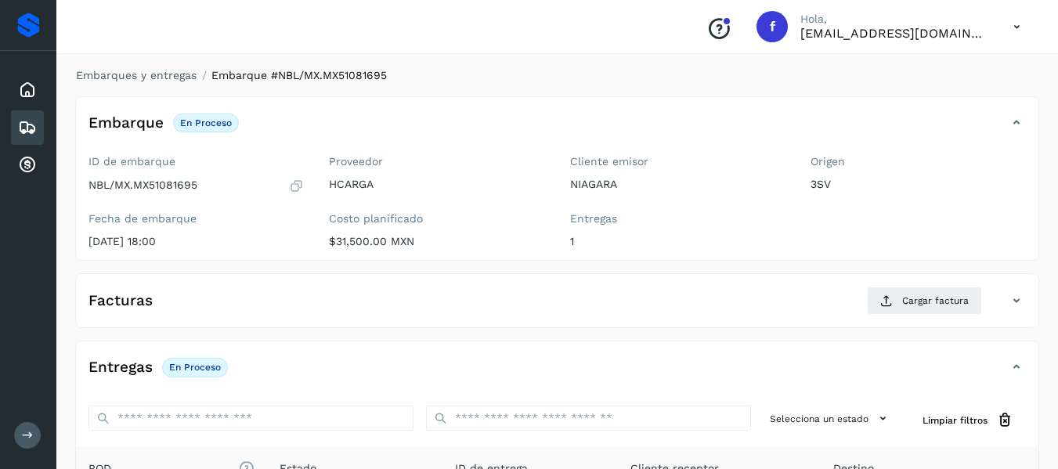
click at [31, 129] on icon at bounding box center [27, 127] width 19 height 19
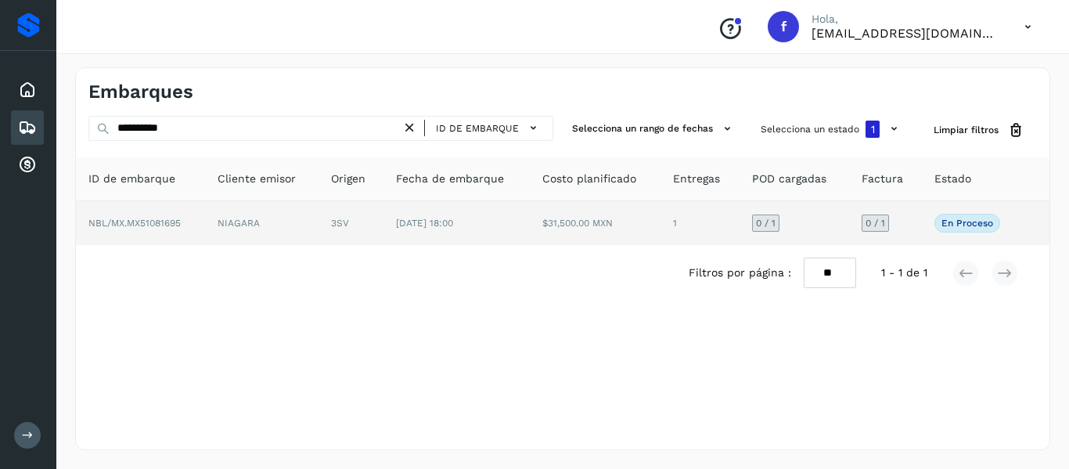
click at [140, 221] on span "NBL/MX.MX51081695" at bounding box center [134, 223] width 92 height 11
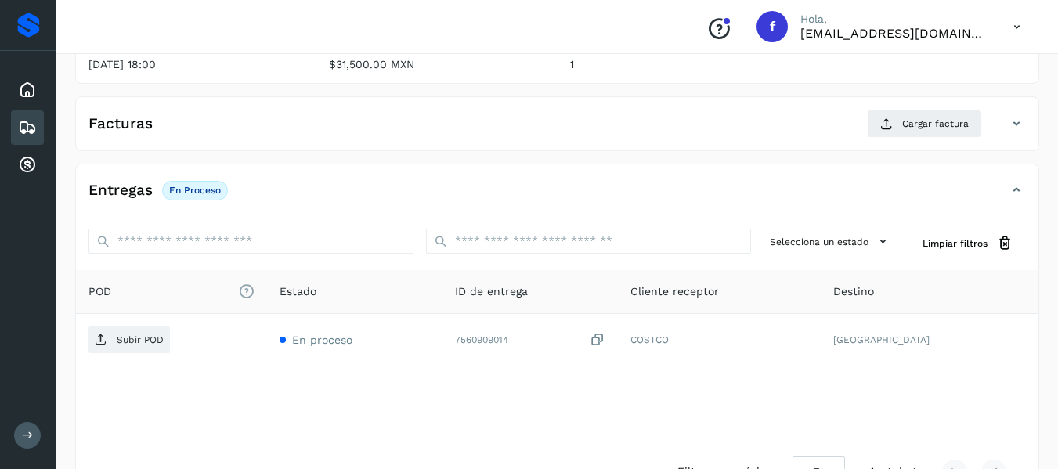
scroll to position [198, 0]
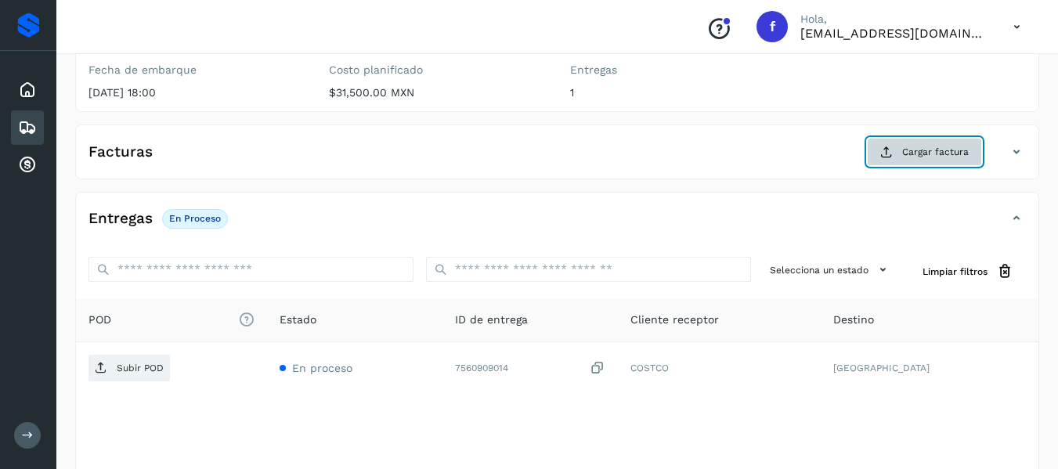
click at [918, 151] on span "Cargar factura" at bounding box center [935, 152] width 67 height 14
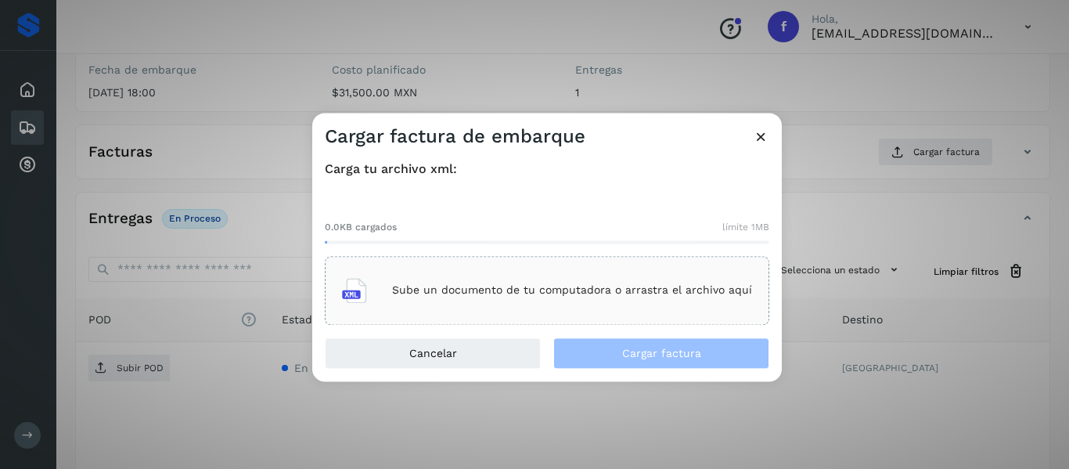
click at [360, 301] on icon at bounding box center [354, 290] width 25 height 25
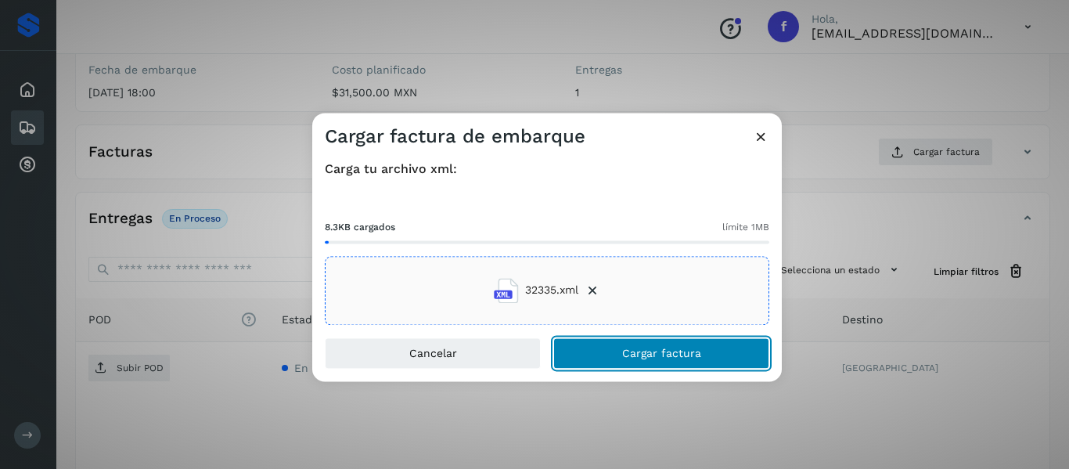
click at [618, 359] on button "Cargar factura" at bounding box center [662, 352] width 216 height 31
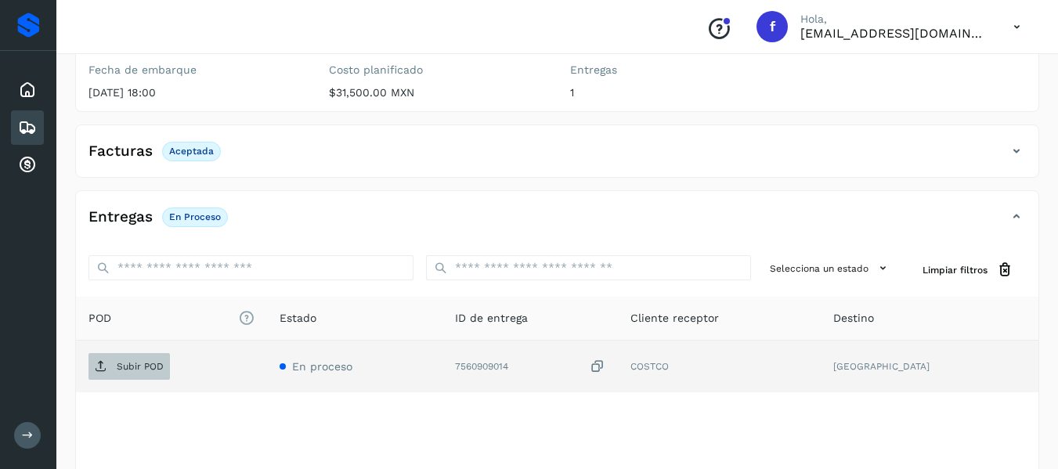
click at [121, 372] on span "Subir POD" at bounding box center [128, 366] width 81 height 25
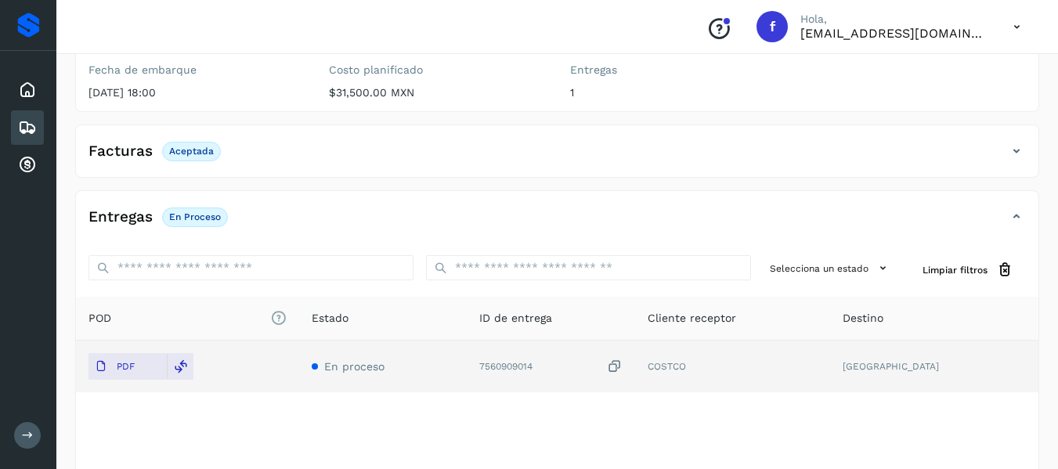
click at [31, 121] on icon at bounding box center [27, 127] width 19 height 19
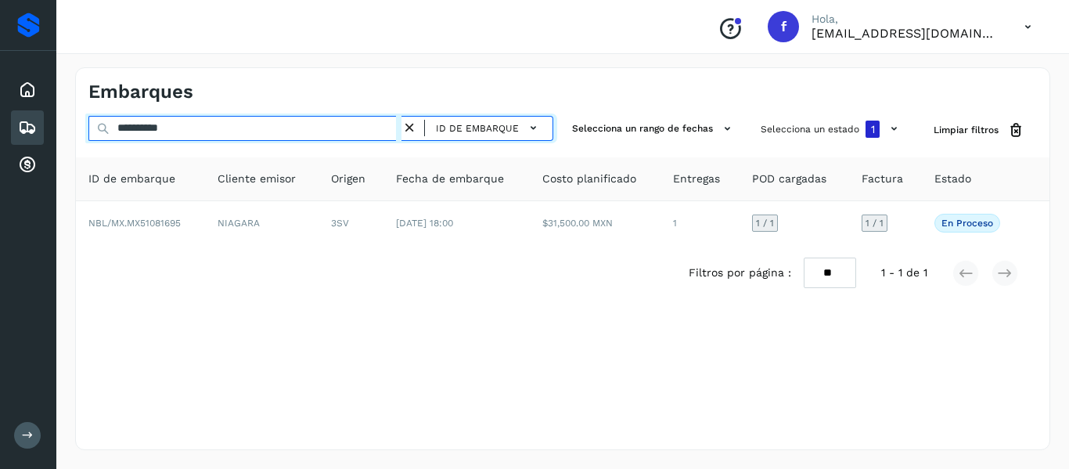
click at [215, 126] on input "**********" at bounding box center [244, 128] width 313 height 25
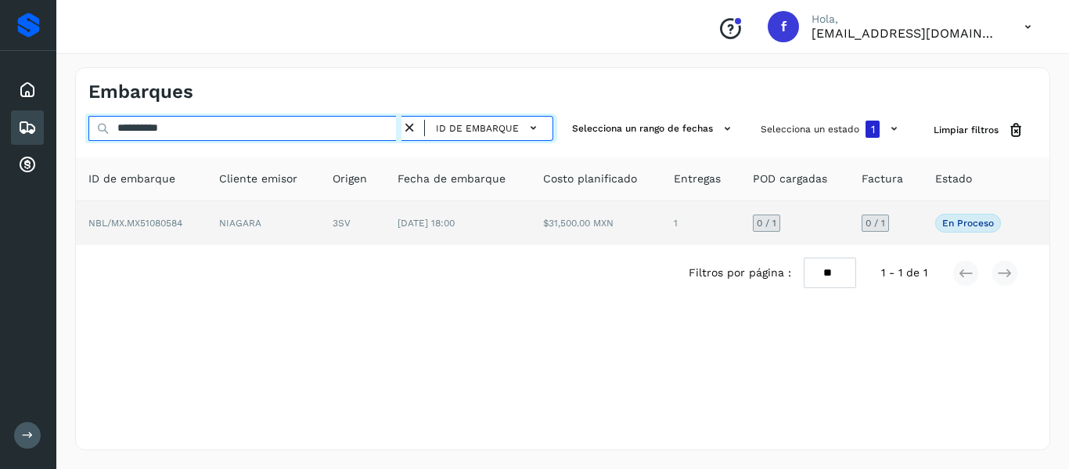
type input "**********"
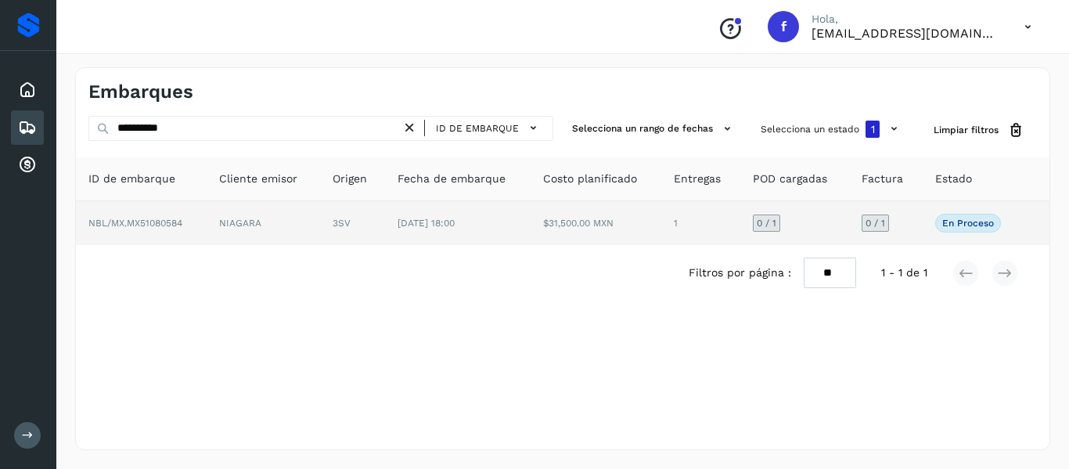
click at [182, 221] on span "NBL/MX.MX51080584" at bounding box center [135, 223] width 94 height 11
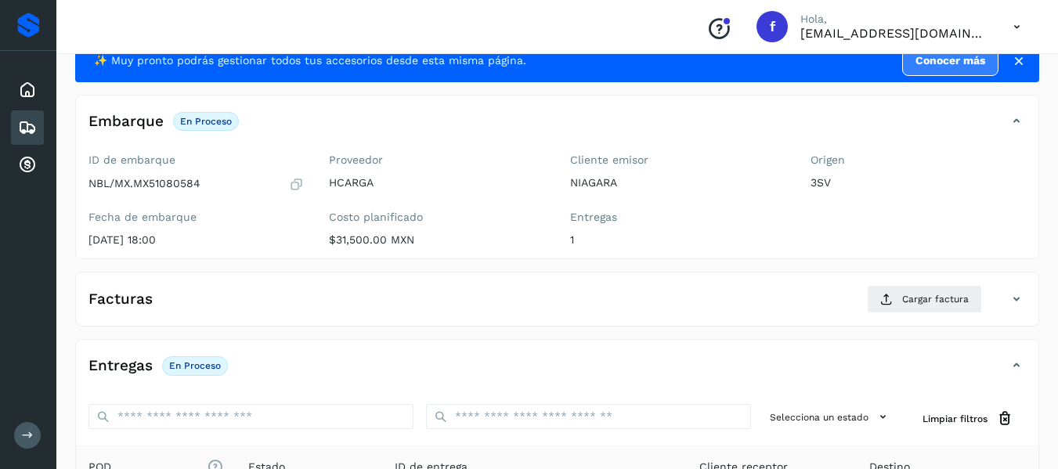
scroll to position [78, 0]
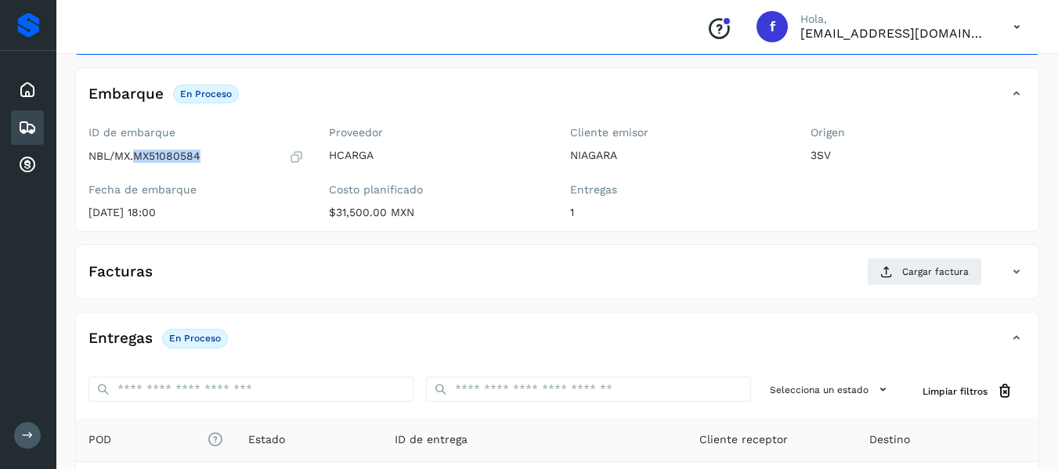
drag, startPoint x: 136, startPoint y: 157, endPoint x: 202, endPoint y: 157, distance: 65.8
click at [202, 157] on div "NBL/MX.MX51080584" at bounding box center [195, 157] width 215 height 16
copy p "MX51080584"
click at [276, 223] on div "ID de embarque NBL/MX.MX51080584 Fecha de embarque [DATE] 18:00" at bounding box center [196, 175] width 240 height 111
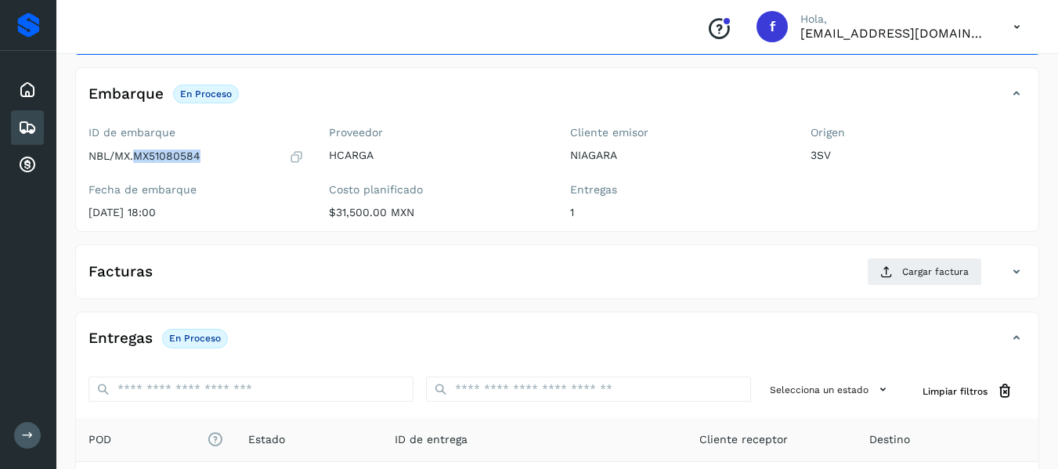
drag, startPoint x: 133, startPoint y: 155, endPoint x: 198, endPoint y: 159, distance: 65.1
click at [205, 157] on div "NBL/MX.MX51080584" at bounding box center [195, 157] width 215 height 16
copy p "MX51080584"
click at [366, 246] on div "Facturas Cargar factura Aún no has subido ninguna factura" at bounding box center [557, 271] width 964 height 55
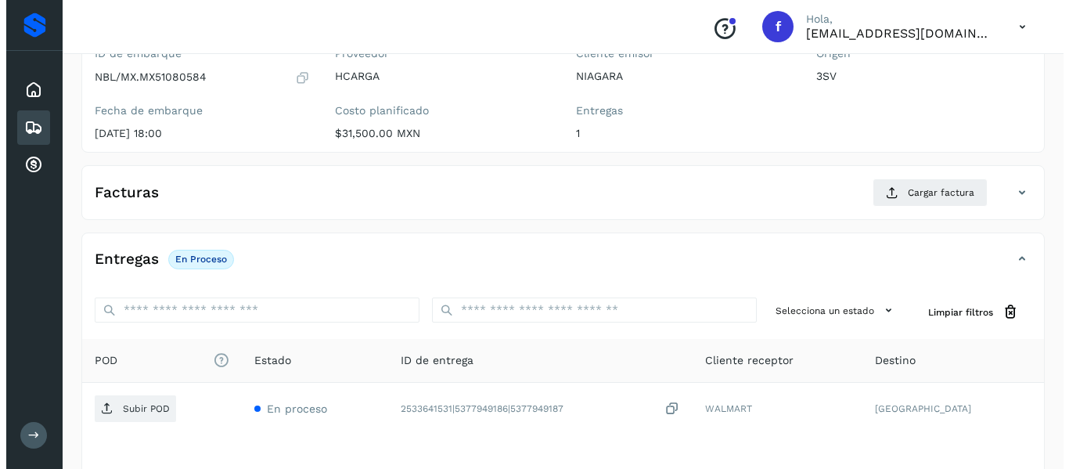
scroll to position [157, 0]
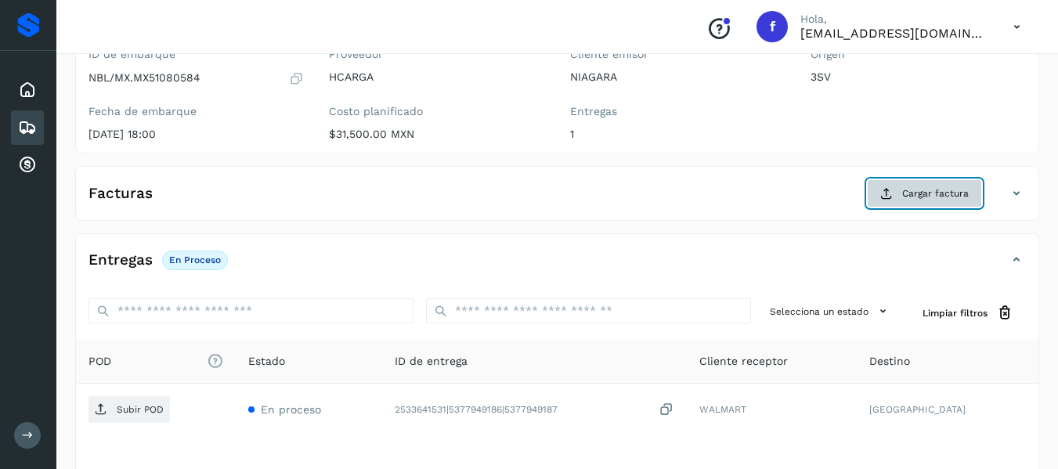
click at [908, 195] on span "Cargar factura" at bounding box center [935, 193] width 67 height 14
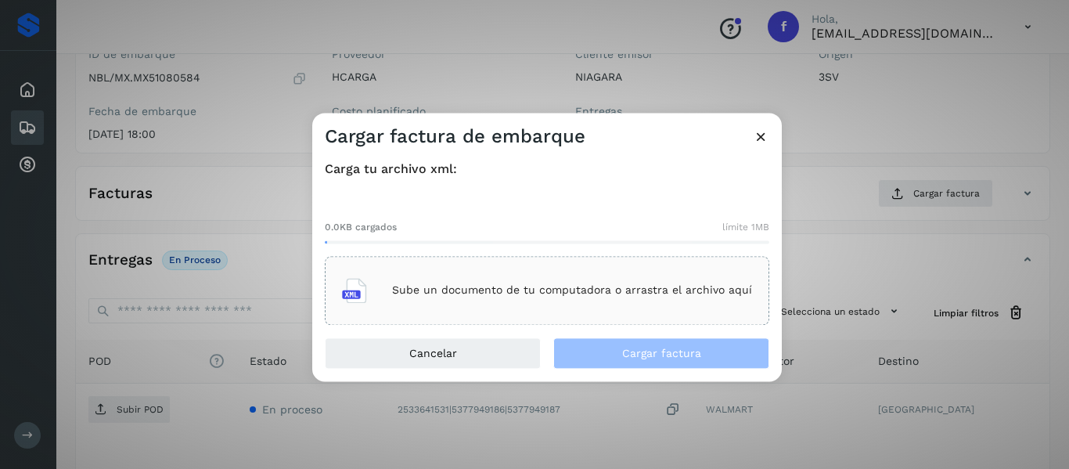
click at [528, 301] on div "Sube un documento de tu computadora o arrastra el archivo aquí" at bounding box center [547, 290] width 410 height 42
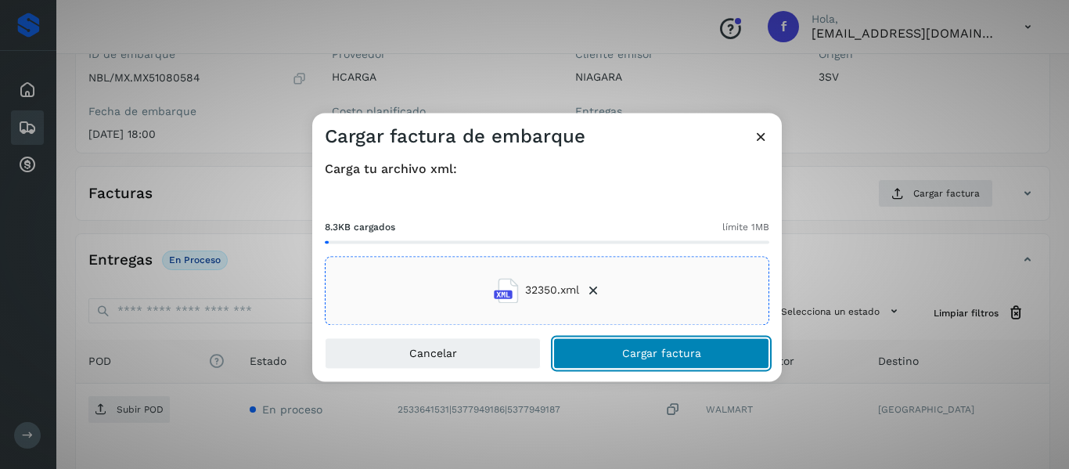
click at [563, 349] on button "Cargar factura" at bounding box center [662, 352] width 216 height 31
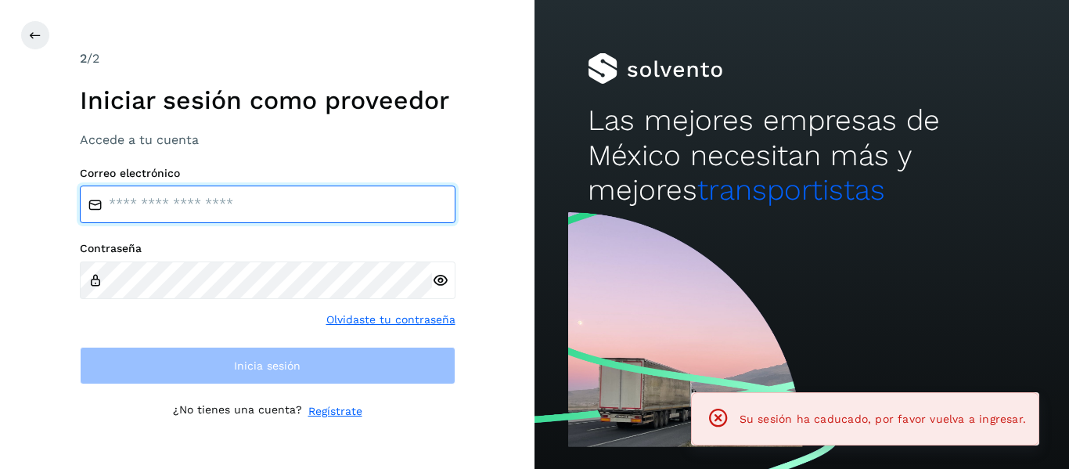
type input "**********"
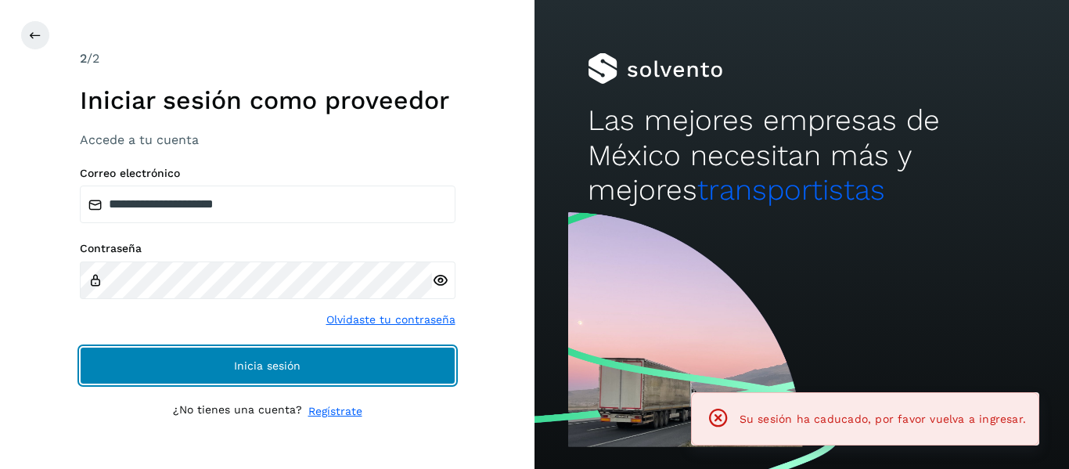
click at [326, 374] on button "Inicia sesión" at bounding box center [268, 366] width 376 height 38
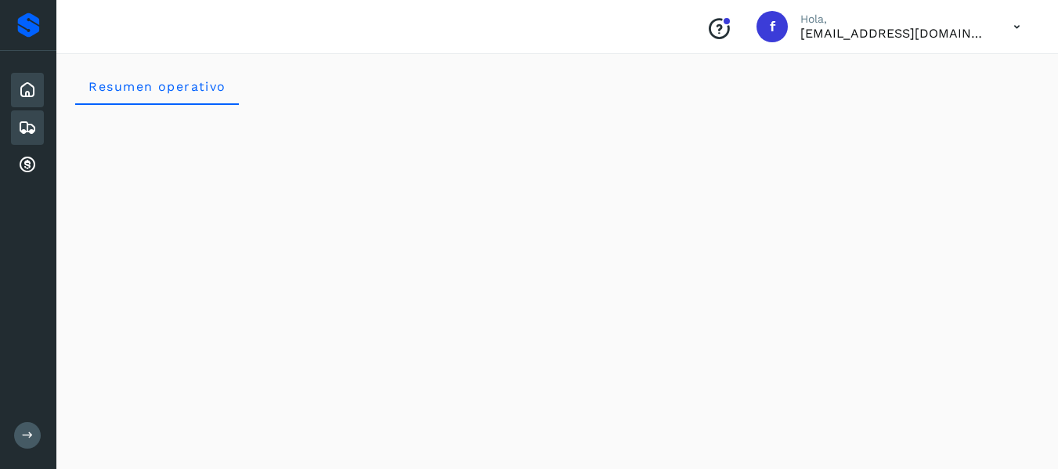
click at [20, 131] on icon at bounding box center [27, 127] width 19 height 19
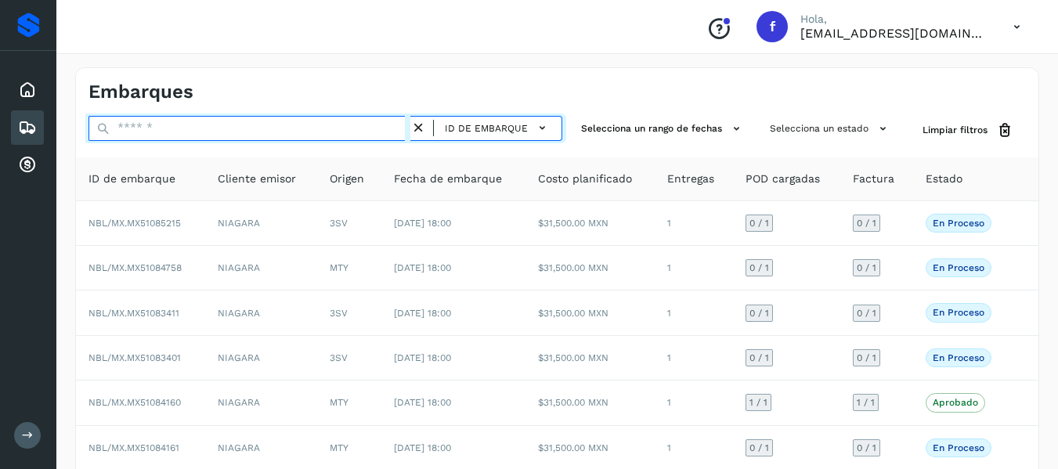
click at [174, 130] on input "text" at bounding box center [249, 128] width 322 height 25
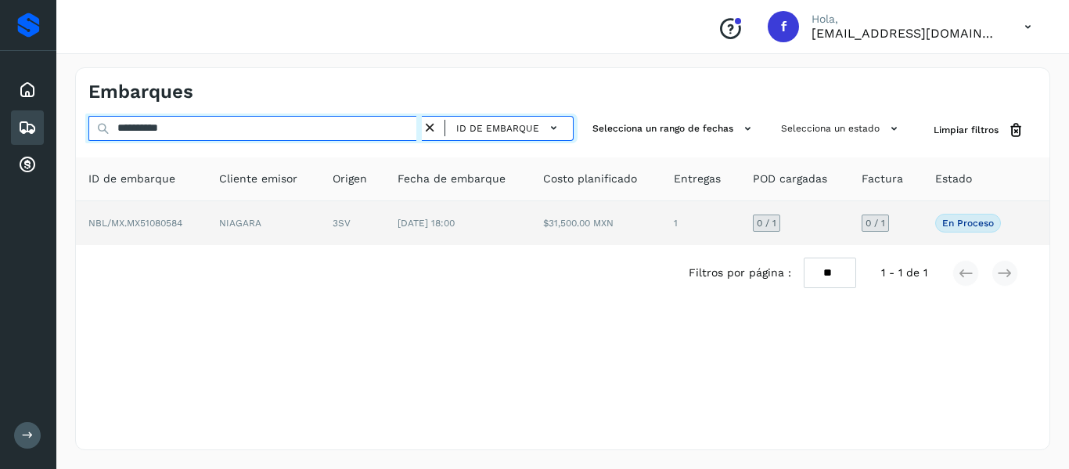
type input "**********"
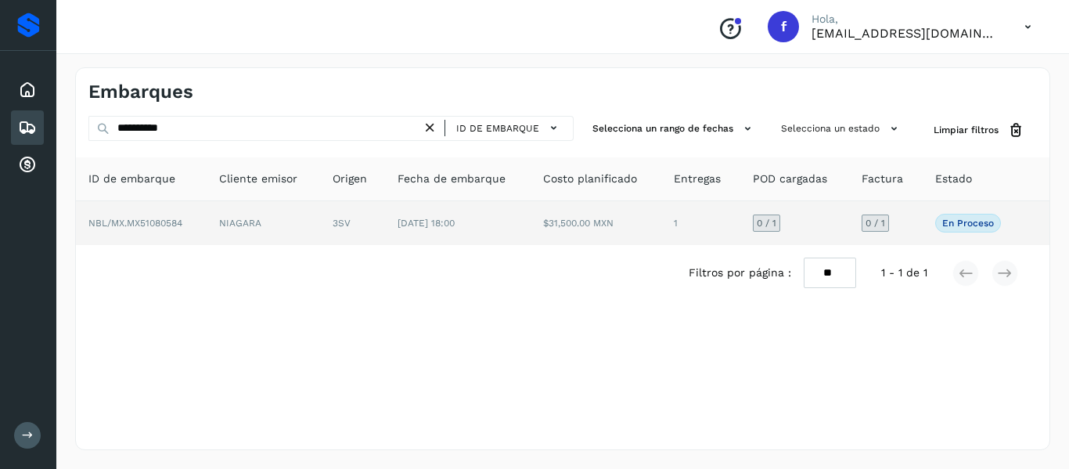
click at [178, 226] on span "NBL/MX.MX51080584" at bounding box center [135, 223] width 94 height 11
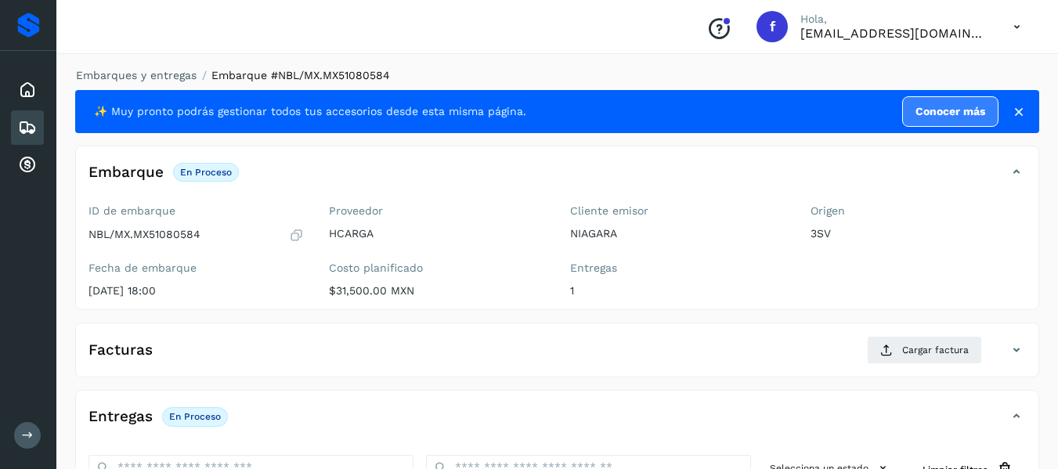
click at [1028, 110] on div "✨ Muy pronto podrás gestionar todos tus accesorios desde esta misma página. Con…" at bounding box center [557, 111] width 964 height 43
click at [1022, 113] on icon at bounding box center [1019, 112] width 16 height 16
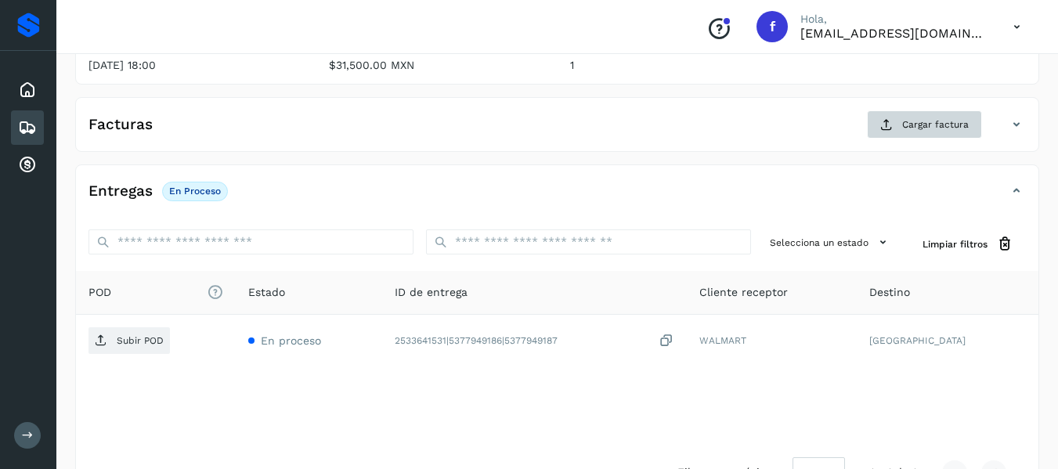
scroll to position [149, 0]
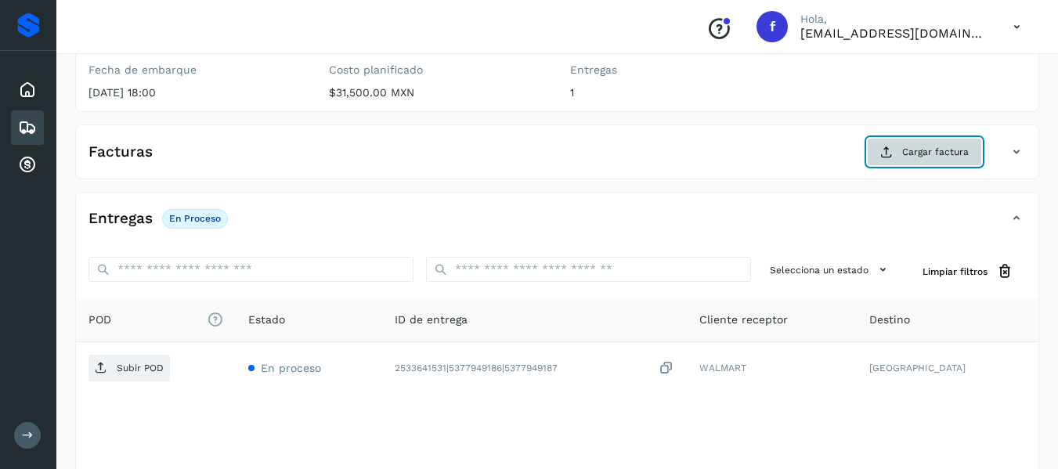
click at [925, 164] on button "Cargar factura" at bounding box center [924, 152] width 115 height 28
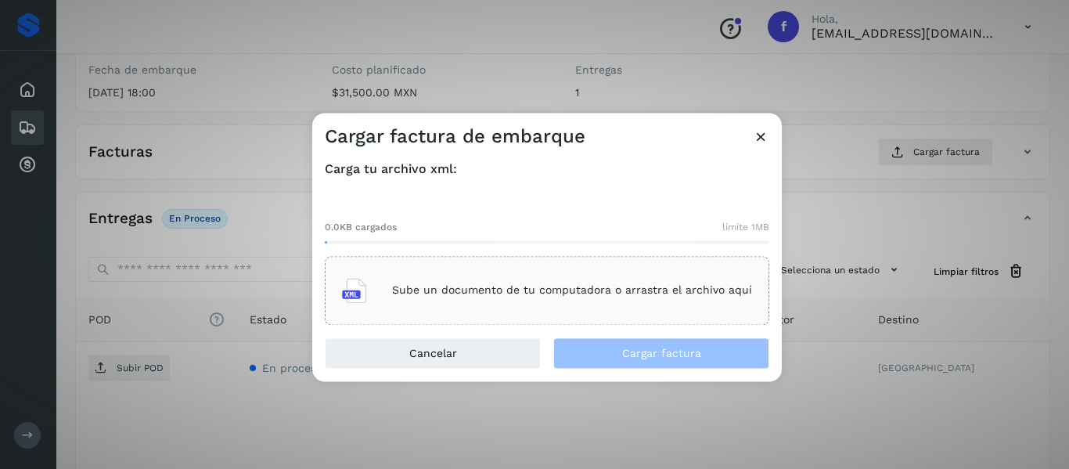
click at [358, 295] on icon at bounding box center [354, 290] width 25 height 25
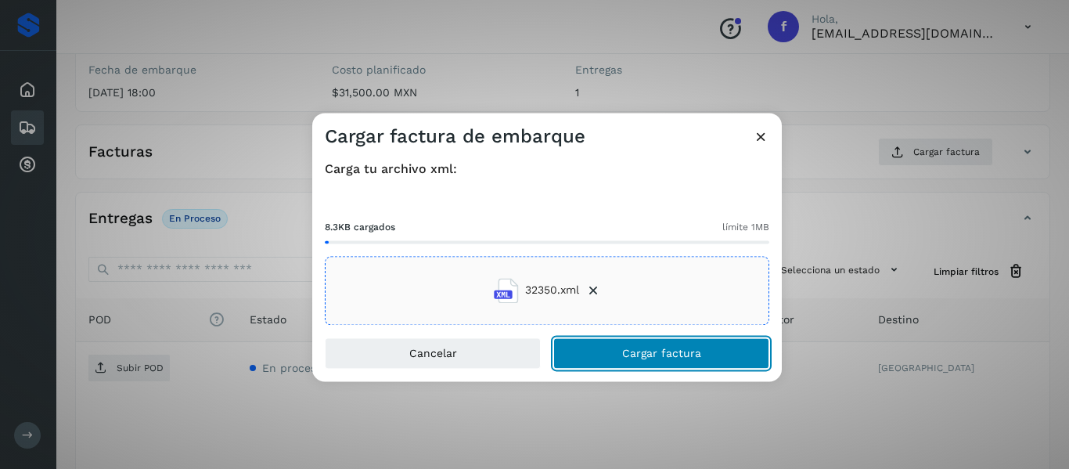
click at [611, 340] on button "Cargar factura" at bounding box center [662, 352] width 216 height 31
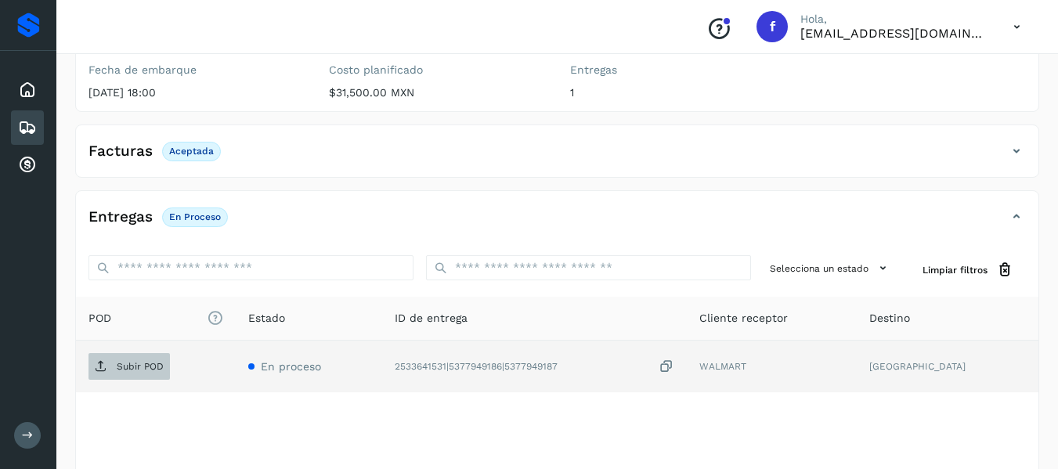
click at [143, 373] on span "Subir POD" at bounding box center [128, 366] width 81 height 25
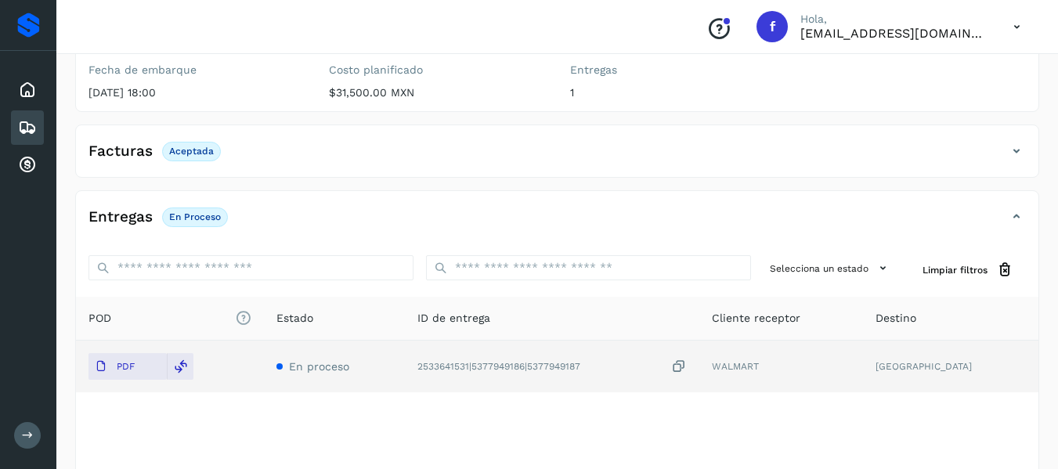
click at [32, 126] on icon at bounding box center [27, 127] width 19 height 19
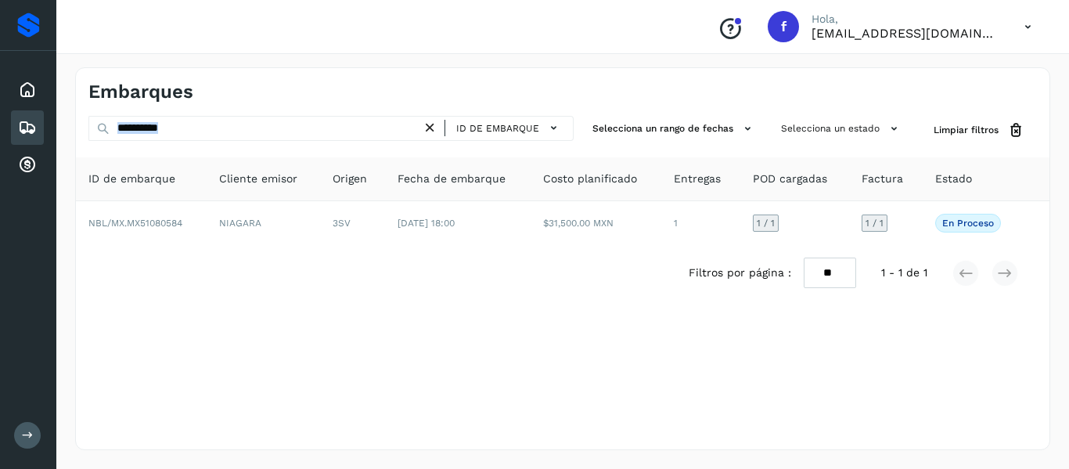
click at [285, 110] on div "**********" at bounding box center [563, 258] width 976 height 383
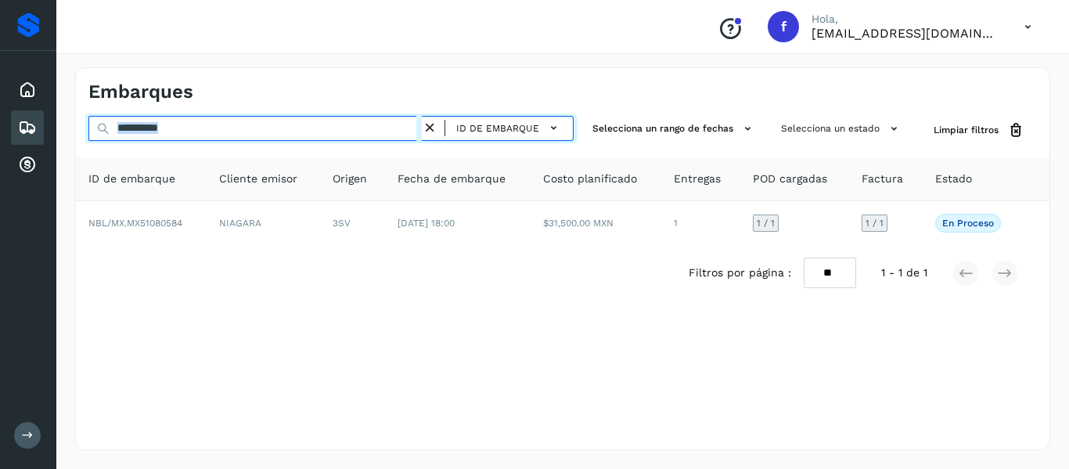
click at [282, 122] on input "**********" at bounding box center [255, 128] width 334 height 25
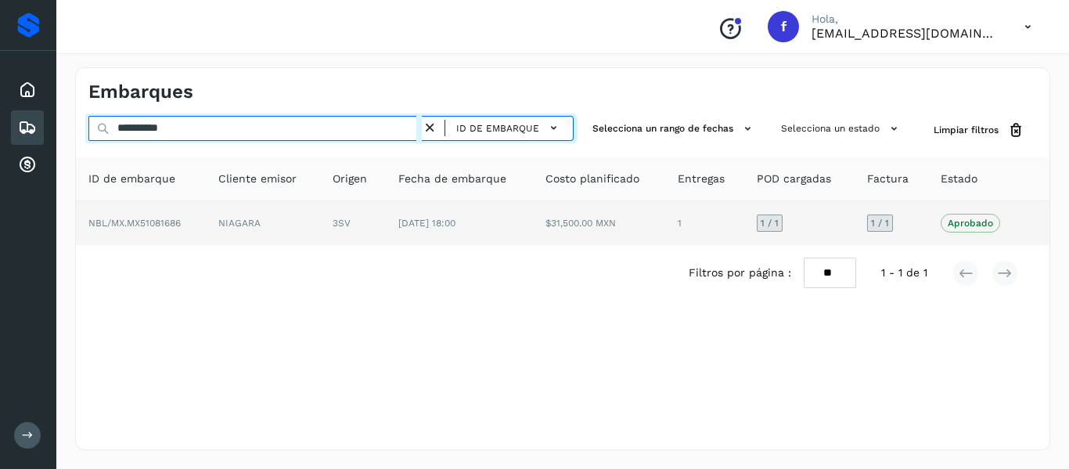
type input "**********"
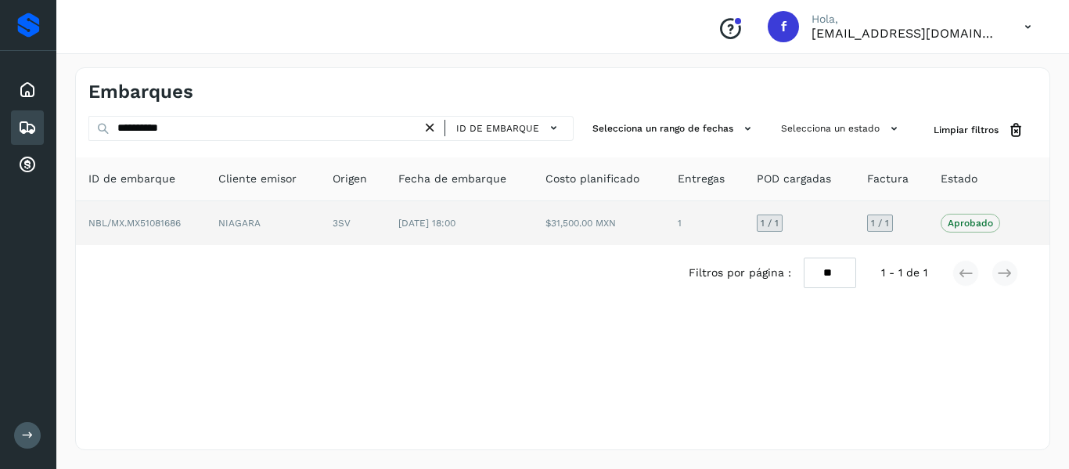
click at [205, 213] on td "NBL/MX.MX51081686" at bounding box center [141, 223] width 130 height 44
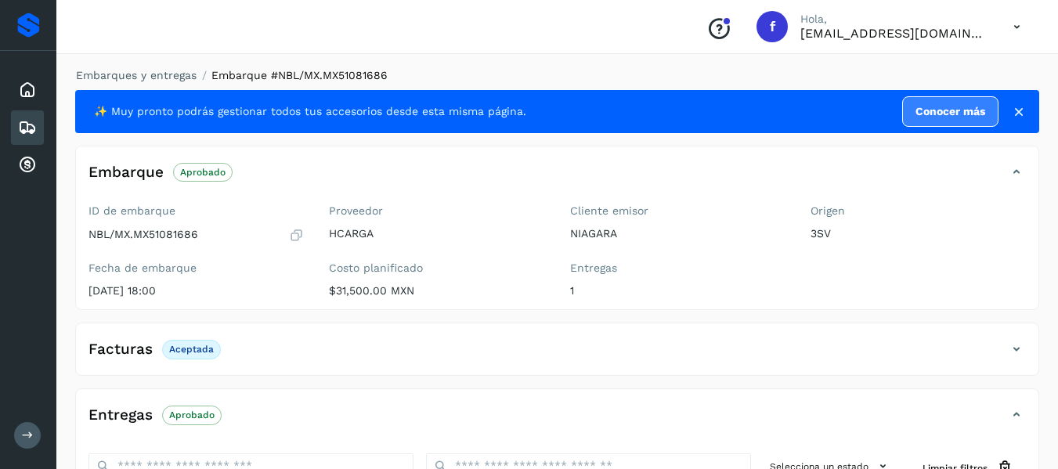
click at [1022, 109] on icon at bounding box center [1019, 112] width 16 height 16
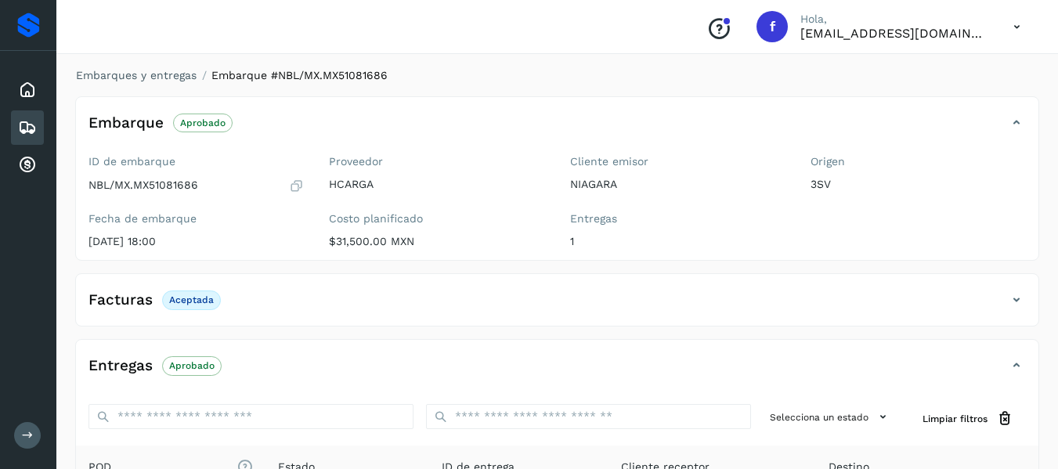
click at [25, 116] on div "Embarques" at bounding box center [27, 127] width 33 height 34
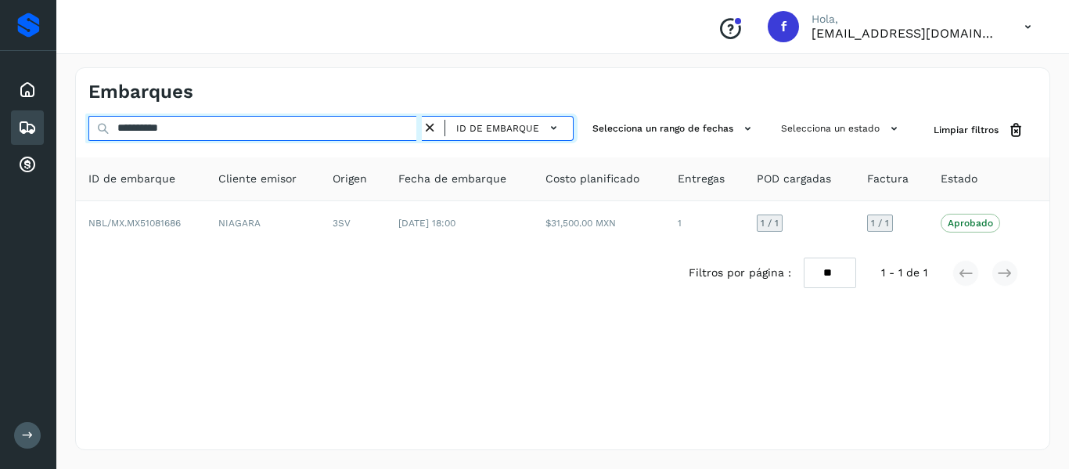
click at [211, 129] on input "**********" at bounding box center [255, 128] width 334 height 25
type input "**********"
